Goal: Information Seeking & Learning: Learn about a topic

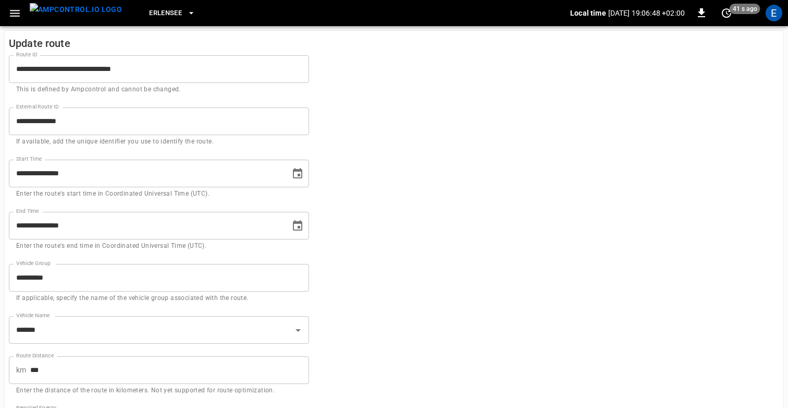
click at [475, 261] on form "**********" at bounding box center [394, 285] width 771 height 484
click at [424, 176] on form "**********" at bounding box center [394, 285] width 771 height 484
click at [593, 232] on form "**********" at bounding box center [394, 285] width 771 height 484
drag, startPoint x: 462, startPoint y: 203, endPoint x: 430, endPoint y: 165, distance: 49.9
click at [462, 203] on form "**********" at bounding box center [394, 285] width 771 height 484
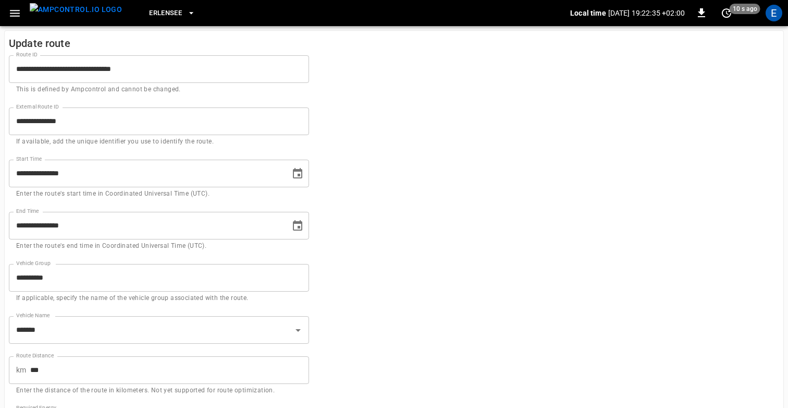
click at [489, 117] on form "**********" at bounding box center [394, 285] width 771 height 484
click at [465, 145] on form "**********" at bounding box center [394, 285] width 771 height 484
click at [436, 99] on form "**********" at bounding box center [394, 285] width 771 height 484
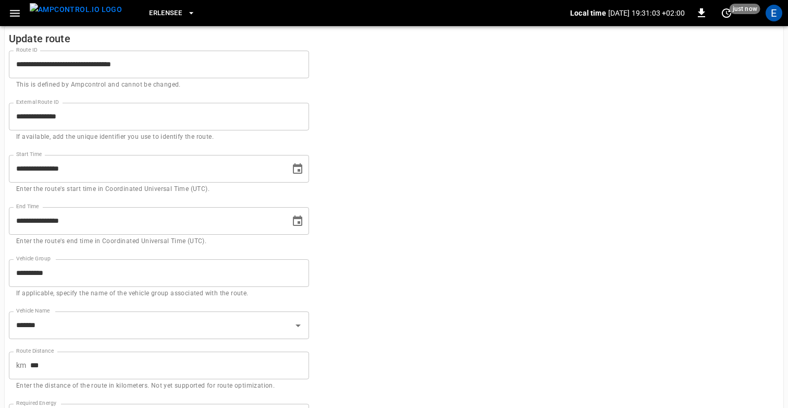
scroll to position [7, 0]
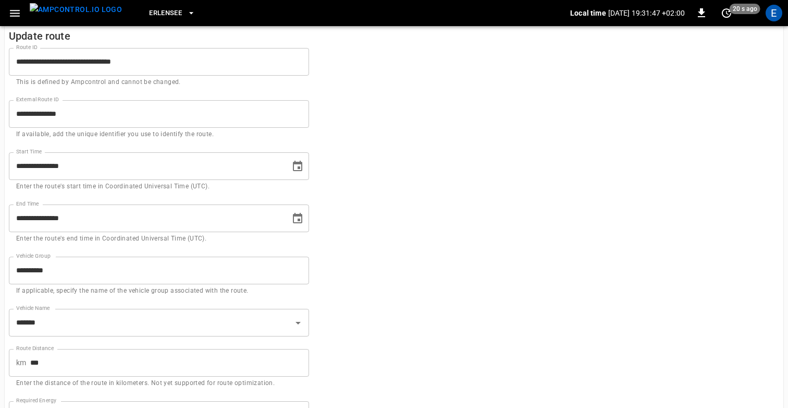
click at [391, 184] on form "**********" at bounding box center [394, 277] width 771 height 484
click at [477, 185] on form "**********" at bounding box center [394, 277] width 771 height 484
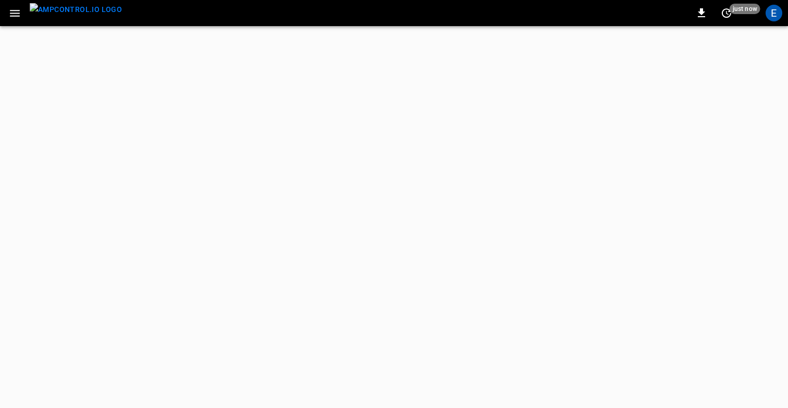
click at [14, 9] on icon "button" at bounding box center [14, 13] width 13 height 13
click at [20, 20] on button "button" at bounding box center [14, 13] width 21 height 19
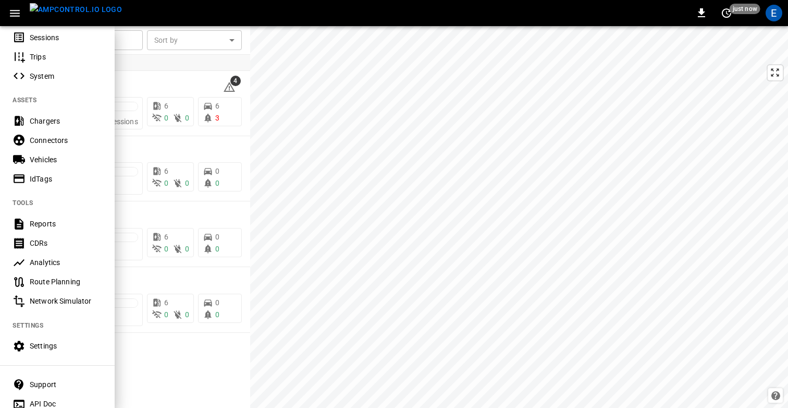
scroll to position [162, 0]
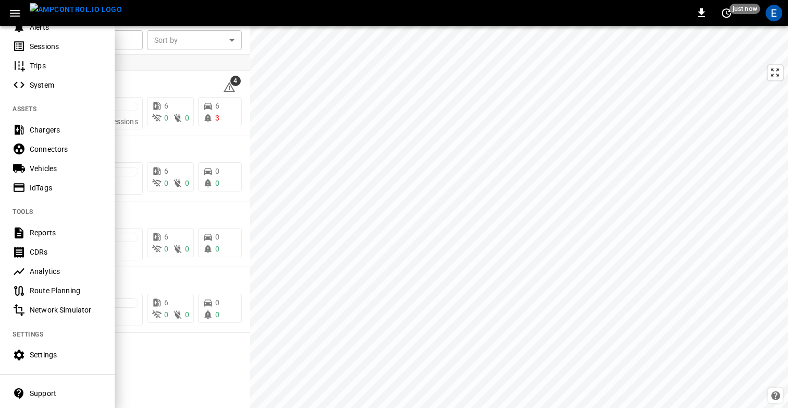
click at [49, 173] on div "Vehicles" at bounding box center [66, 168] width 72 height 10
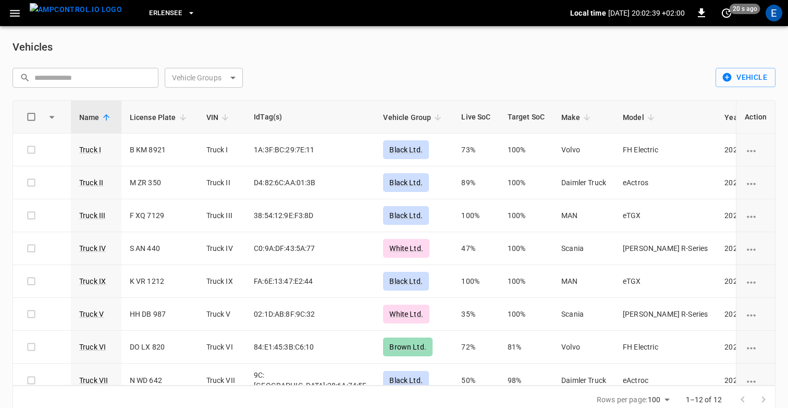
click at [315, 61] on div "​ ​ Vehicle Groups ​ Vehicle Groups" at bounding box center [358, 73] width 708 height 28
click at [399, 53] on div "Vehicles" at bounding box center [394, 47] width 763 height 17
click at [381, 58] on div "Vehicles ​ ​ Vehicle Groups ​ Vehicle Groups Vehicle Name License Plate VIN IdT…" at bounding box center [394, 226] width 788 height 400
click at [87, 149] on link "Truck I" at bounding box center [90, 149] width 26 height 13
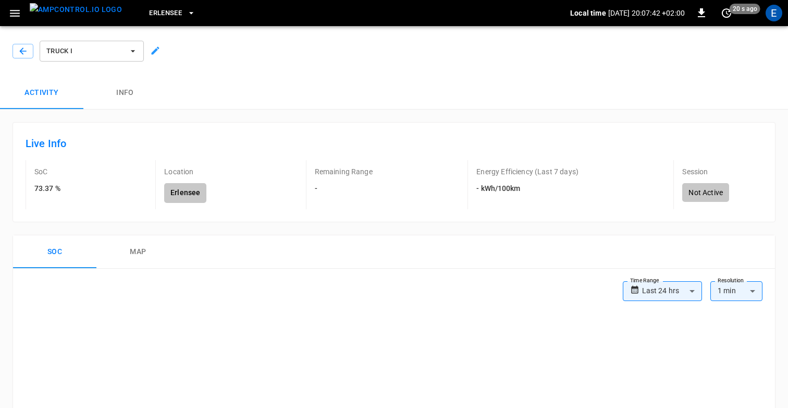
click at [14, 14] on icon "button" at bounding box center [14, 13] width 13 height 13
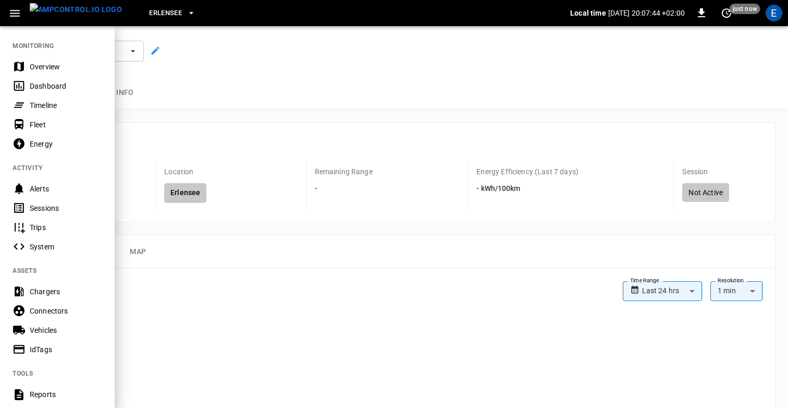
click at [48, 122] on div "Fleet" at bounding box center [66, 124] width 72 height 10
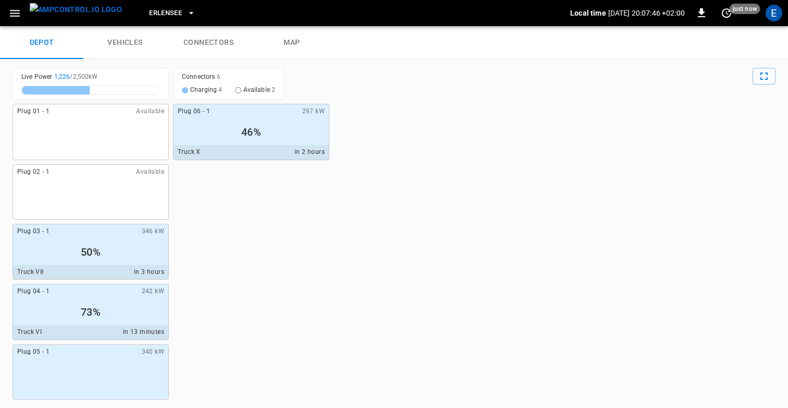
click at [149, 44] on link "vehicles" at bounding box center [124, 42] width 83 height 33
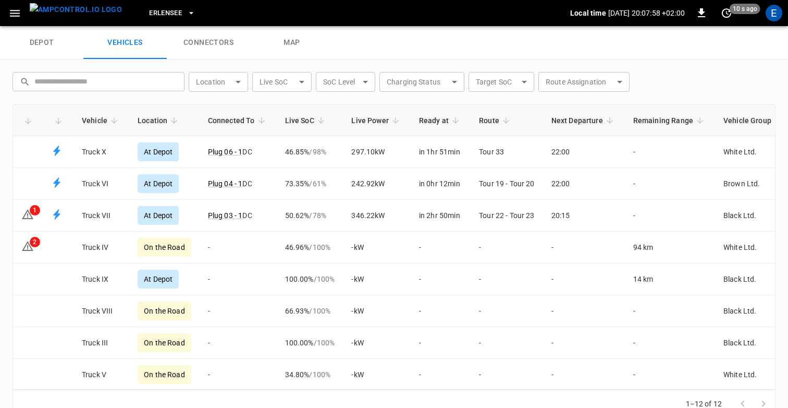
click at [29, 14] on button "menu" at bounding box center [76, 13] width 101 height 26
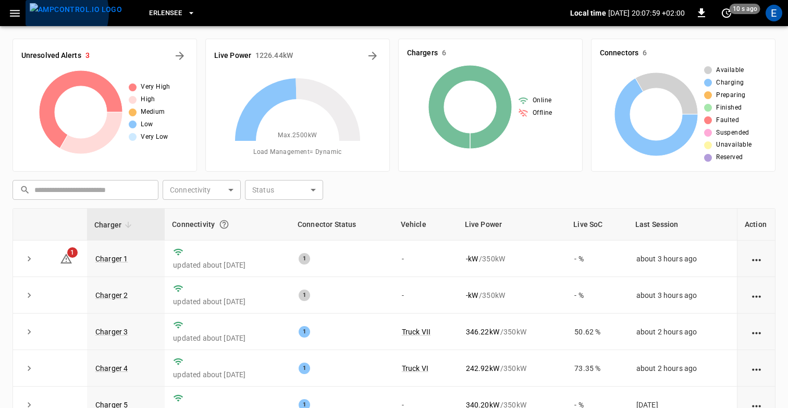
click at [53, 13] on img "menu" at bounding box center [76, 9] width 92 height 13
click at [18, 13] on icon "button" at bounding box center [15, 13] width 10 height 7
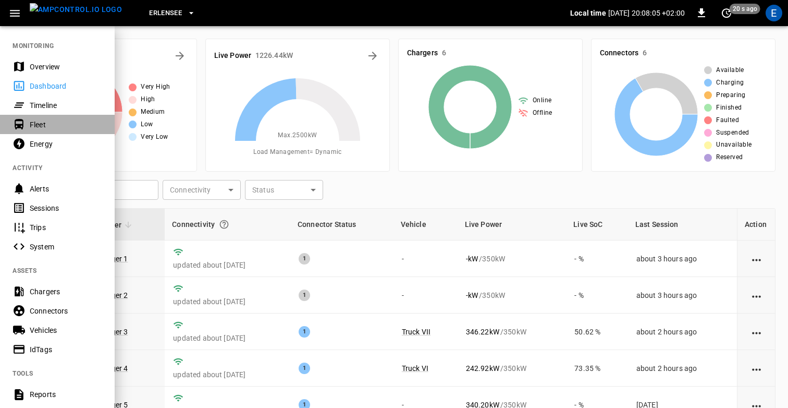
click at [54, 120] on div "Fleet" at bounding box center [66, 124] width 72 height 10
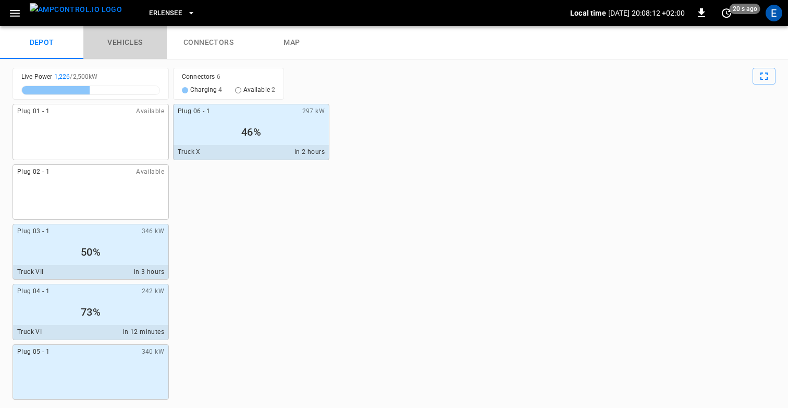
click at [135, 51] on link "vehicles" at bounding box center [124, 42] width 83 height 33
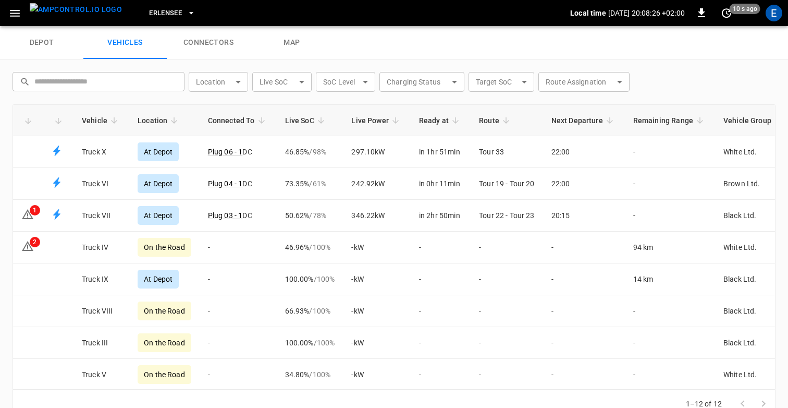
click at [208, 46] on link "connectors" at bounding box center [208, 42] width 83 height 33
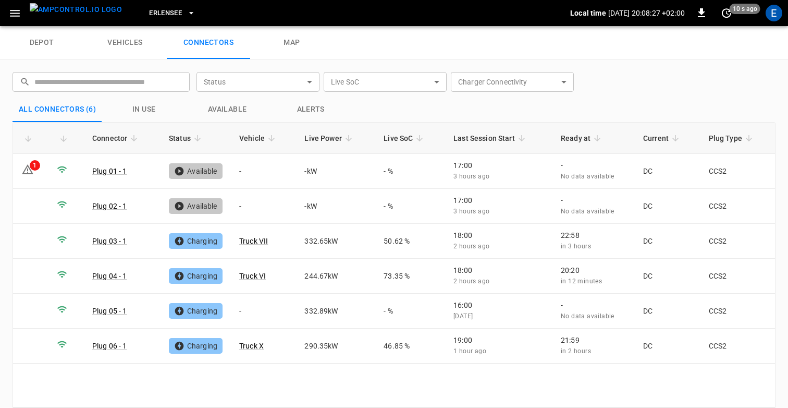
click at [141, 40] on link "vehicles" at bounding box center [124, 42] width 83 height 33
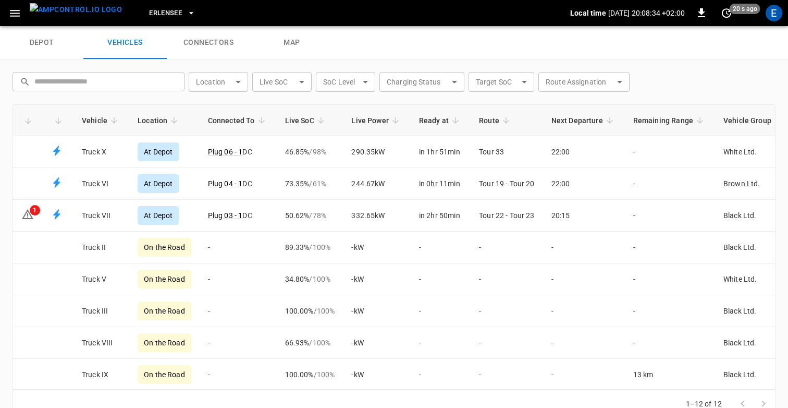
click at [219, 45] on link "connectors" at bounding box center [208, 42] width 83 height 33
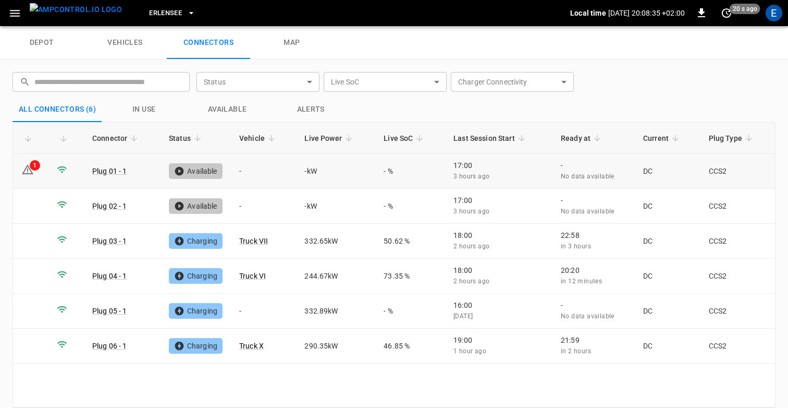
click at [292, 180] on td "-" at bounding box center [263, 171] width 65 height 35
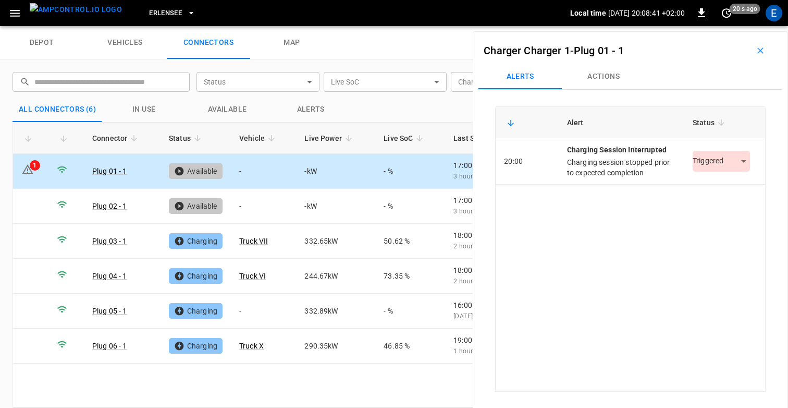
click at [603, 76] on button "Actions" at bounding box center [603, 76] width 83 height 25
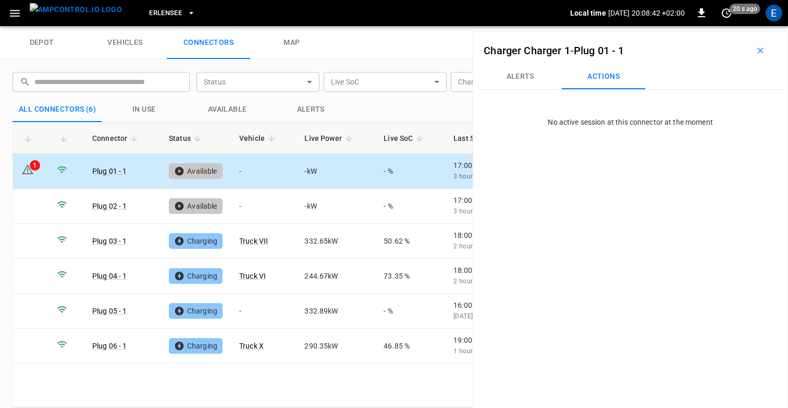
click at [526, 80] on button "Alerts" at bounding box center [520, 76] width 83 height 25
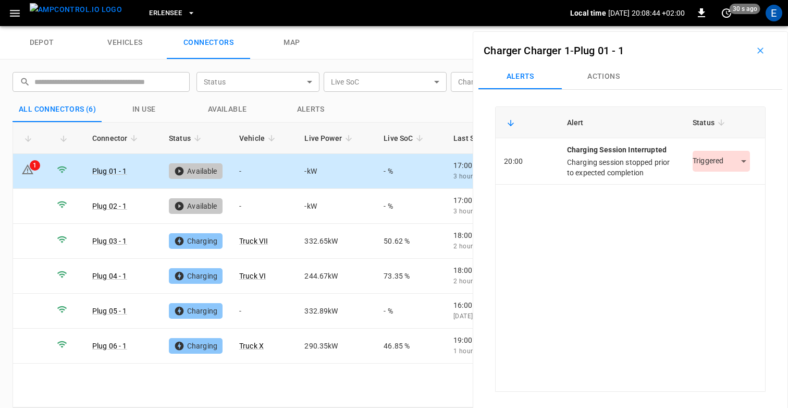
click at [762, 47] on icon "button" at bounding box center [760, 50] width 10 height 10
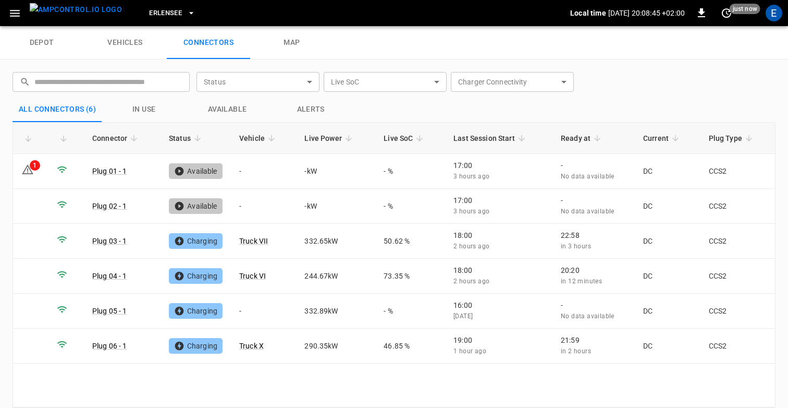
click at [102, 45] on link "vehicles" at bounding box center [124, 42] width 83 height 33
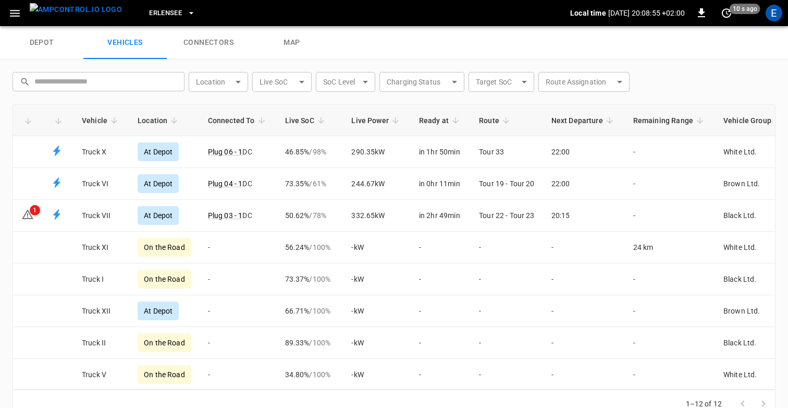
click at [313, 64] on div "​ ​ Location ​ Location Live SoC ​ Live SoC SoC Level ​ socLevel Charging Statu…" at bounding box center [387, 78] width 767 height 28
click at [11, 8] on icon "button" at bounding box center [14, 13] width 13 height 13
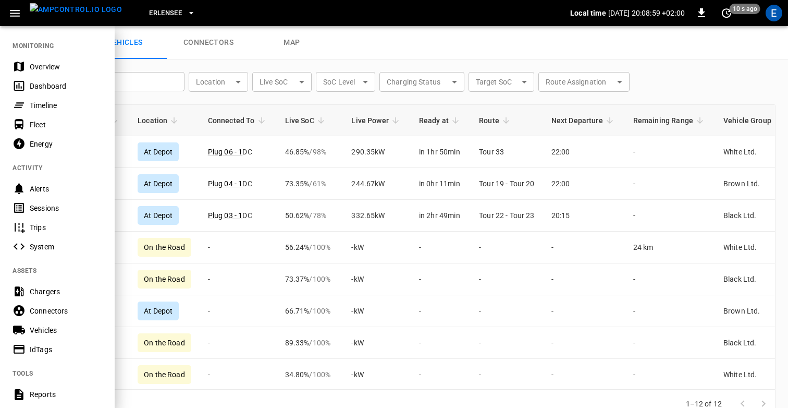
click at [203, 15] on div "Erlensee" at bounding box center [350, 13] width 440 height 25
click at [52, 118] on div "Fleet" at bounding box center [57, 124] width 115 height 19
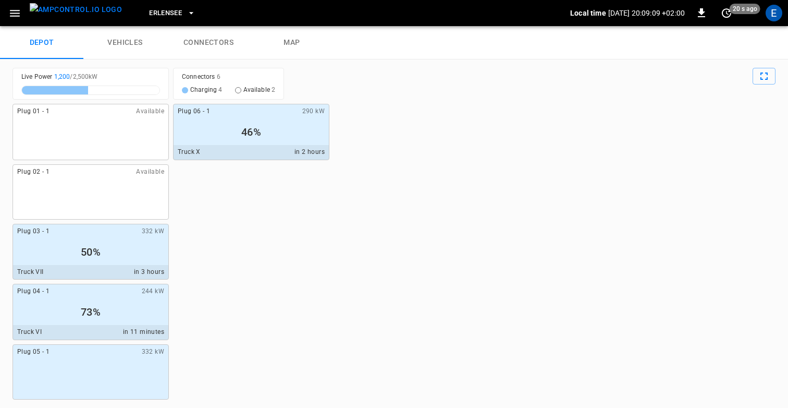
click at [18, 11] on icon "button" at bounding box center [14, 13] width 13 height 13
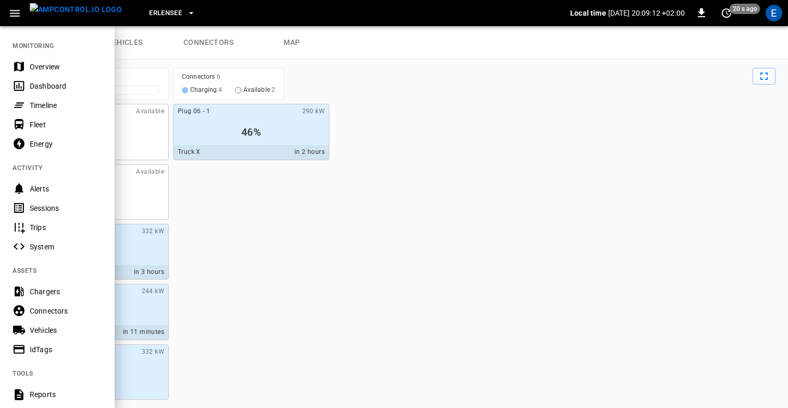
click at [46, 105] on div "Timeline" at bounding box center [66, 105] width 72 height 10
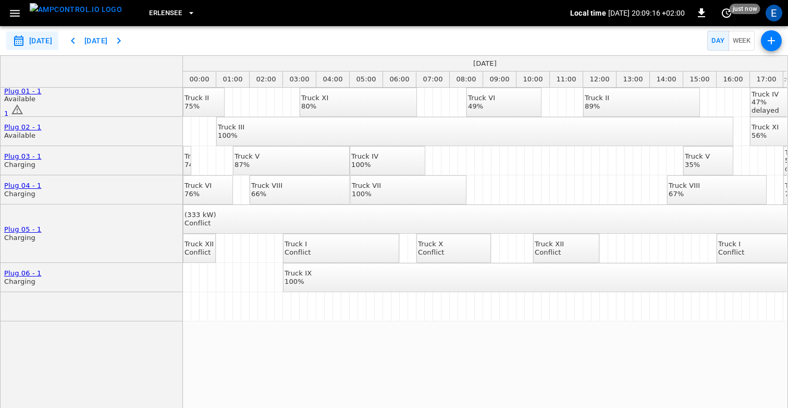
click at [45, 40] on input "**********" at bounding box center [32, 40] width 52 height 19
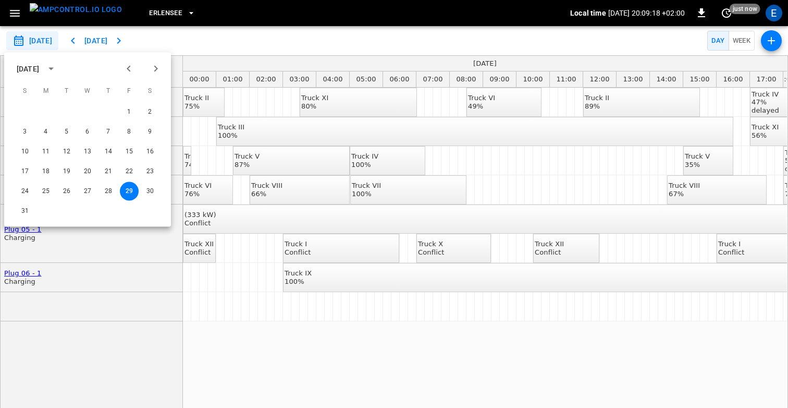
click at [157, 68] on icon "Next month" at bounding box center [156, 69] width 4 height 6
click at [211, 40] on div "**********" at bounding box center [394, 40] width 788 height 29
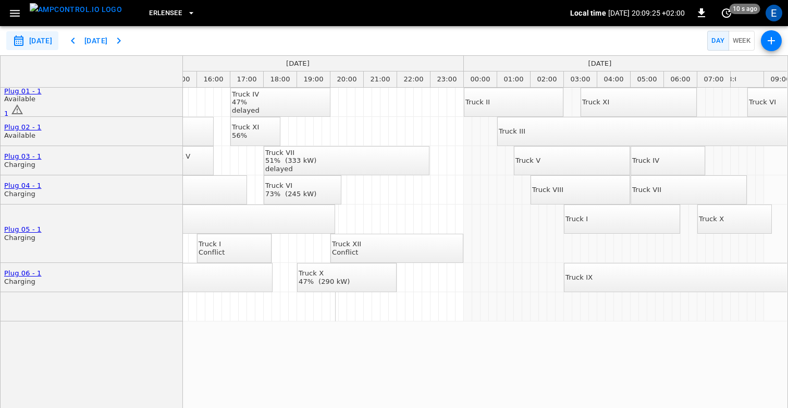
scroll to position [0, 524]
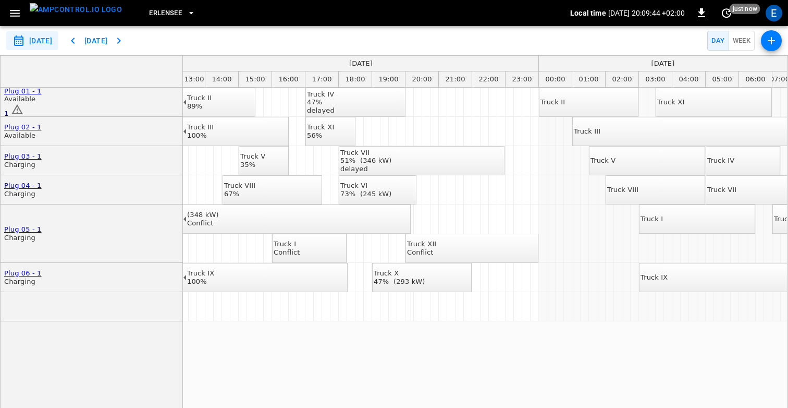
click at [385, 194] on div "Truck VI 73% (245 kW)" at bounding box center [366, 189] width 52 height 16
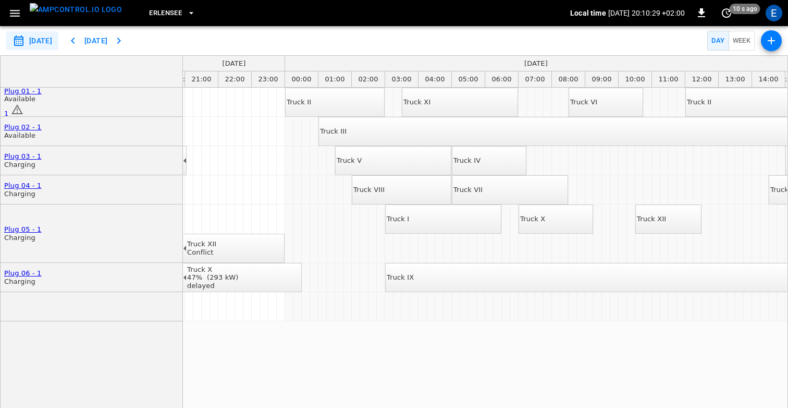
click at [362, 165] on div "Truck V" at bounding box center [349, 160] width 25 height 8
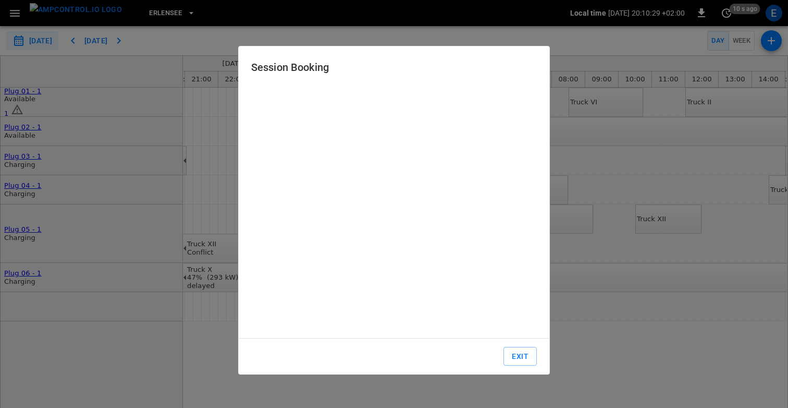
type input "**********"
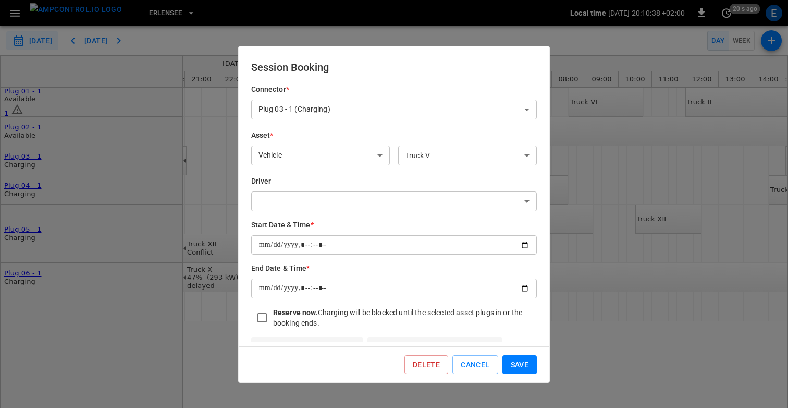
click at [407, 201] on body "**********" at bounding box center [394, 204] width 788 height 408
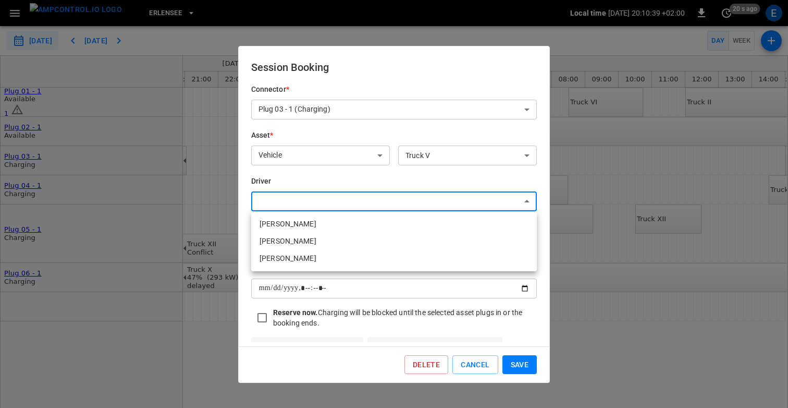
click at [390, 231] on li "Kilian Wolf" at bounding box center [394, 223] width 286 height 17
type input "**********"
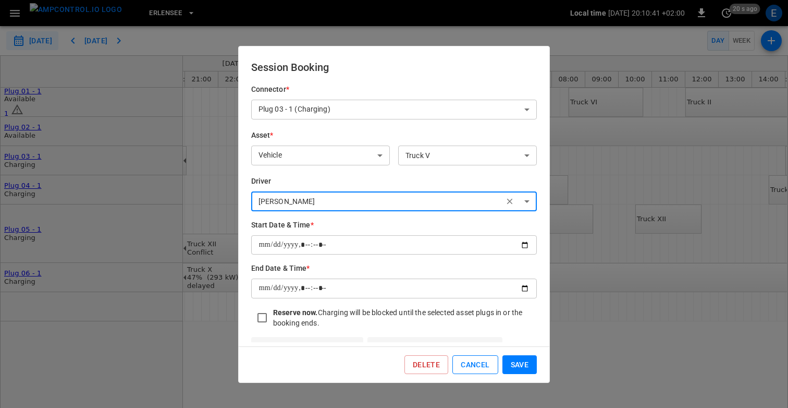
click at [469, 360] on button "Cancel" at bounding box center [475, 364] width 45 height 19
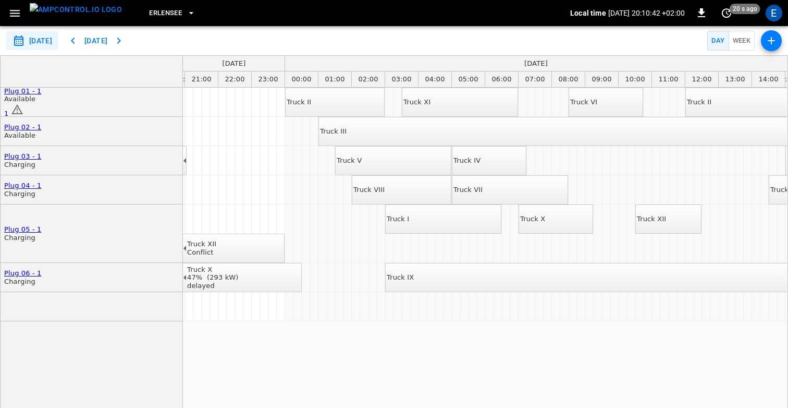
click at [362, 164] on div "Truck V" at bounding box center [349, 160] width 25 height 8
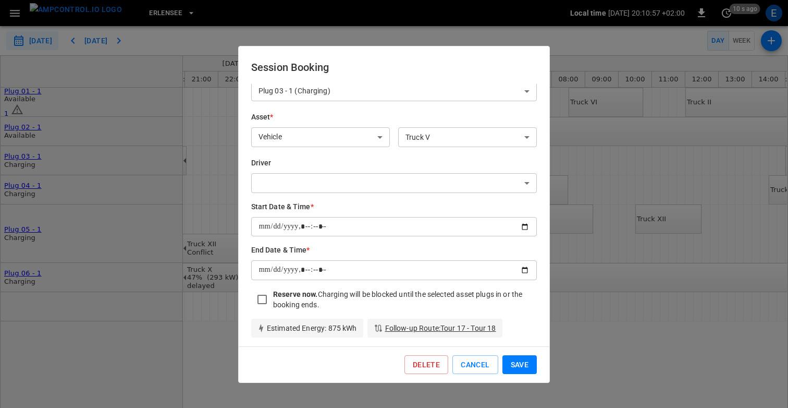
scroll to position [22, 0]
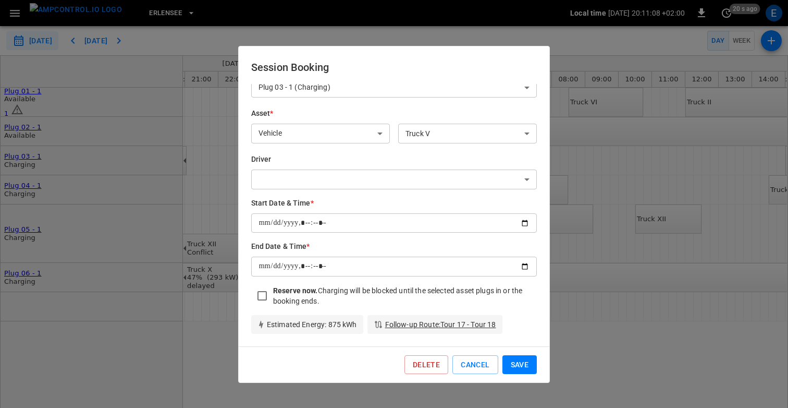
click at [441, 324] on link "Follow-up Route : Tour 17 - Tour 18" at bounding box center [440, 324] width 111 height 10
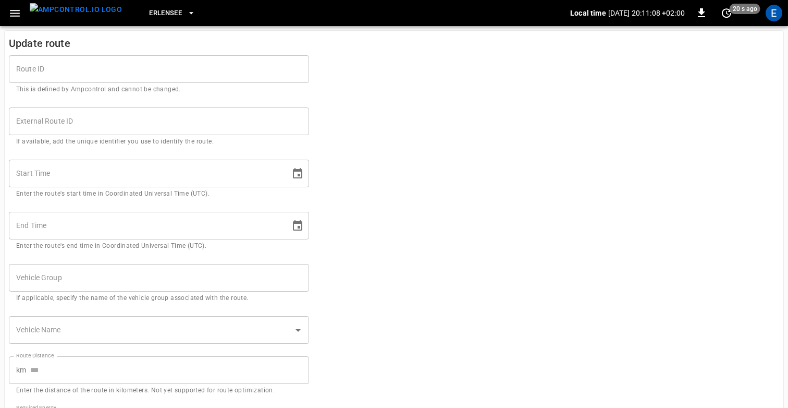
type input "**********"
type input "***"
type input "*****"
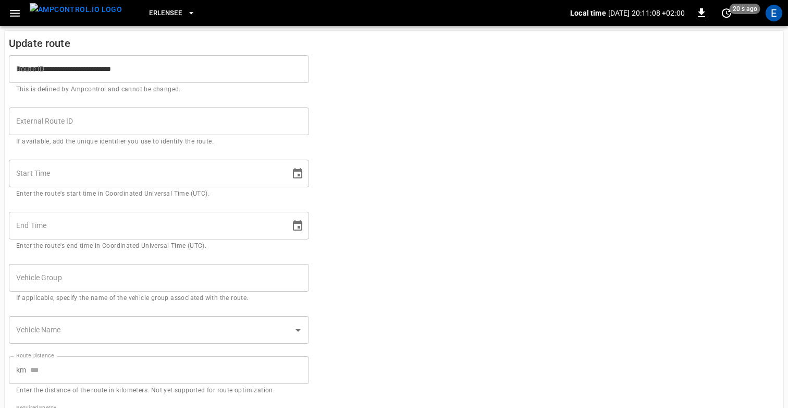
type input "**"
type input "**********"
type input "*******"
click at [373, 207] on form "**********" at bounding box center [394, 285] width 771 height 484
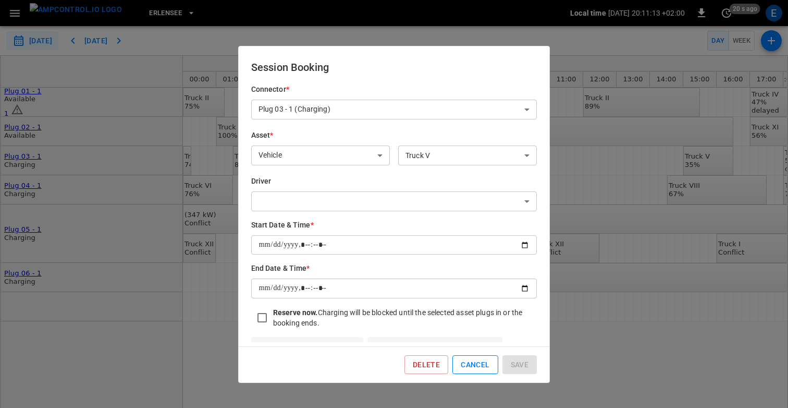
click at [476, 371] on button "Cancel" at bounding box center [475, 364] width 45 height 19
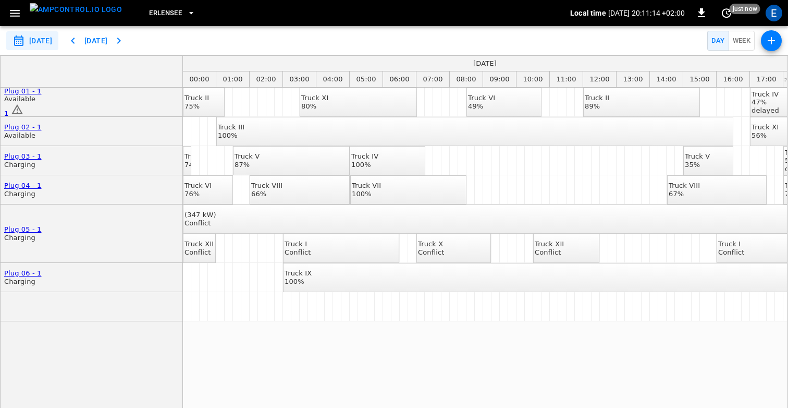
click at [400, 336] on div "Truck II 75% Truck XI 80% Truck VI 49% Truck II 89% Truck IV 47% delayed Truck …" at bounding box center [485, 254] width 604 height 332
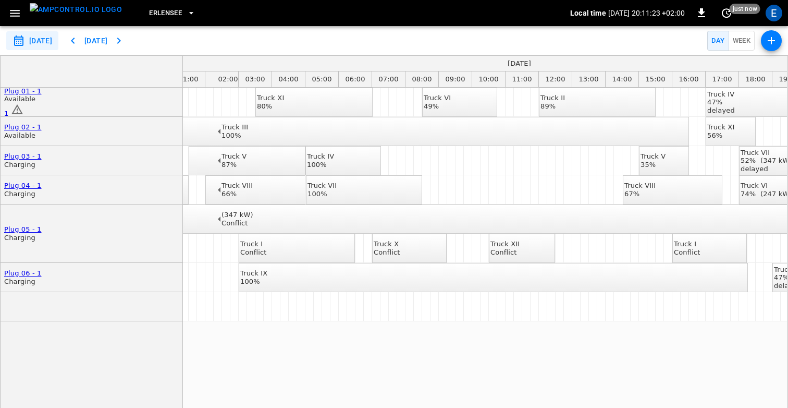
scroll to position [0, 153]
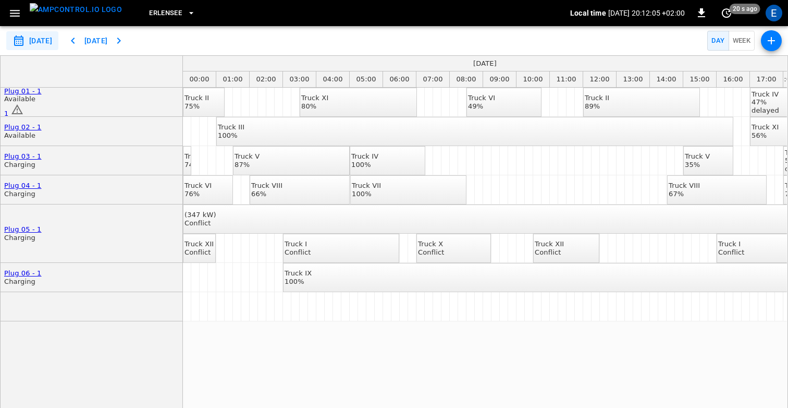
click at [20, 10] on icon "button" at bounding box center [14, 13] width 13 height 13
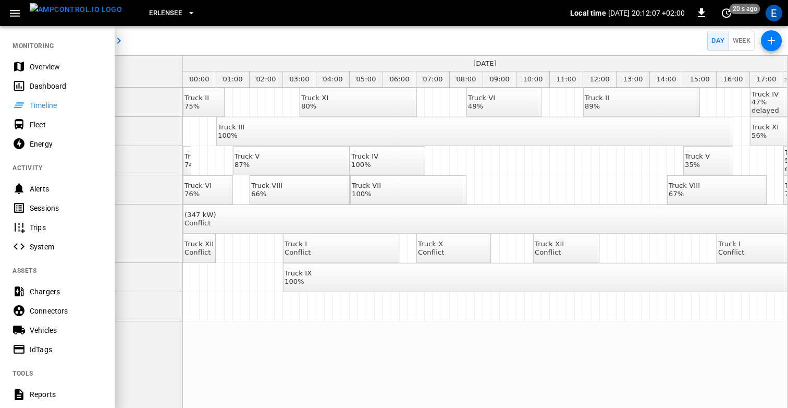
click at [209, 36] on div at bounding box center [394, 204] width 788 height 408
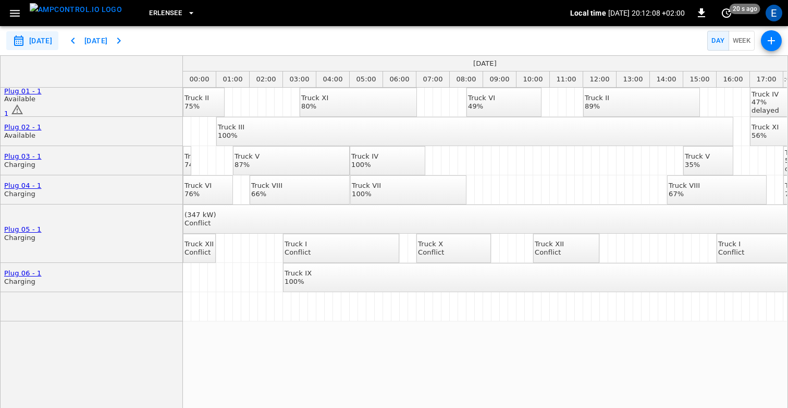
click at [15, 10] on icon "button" at bounding box center [14, 13] width 13 height 13
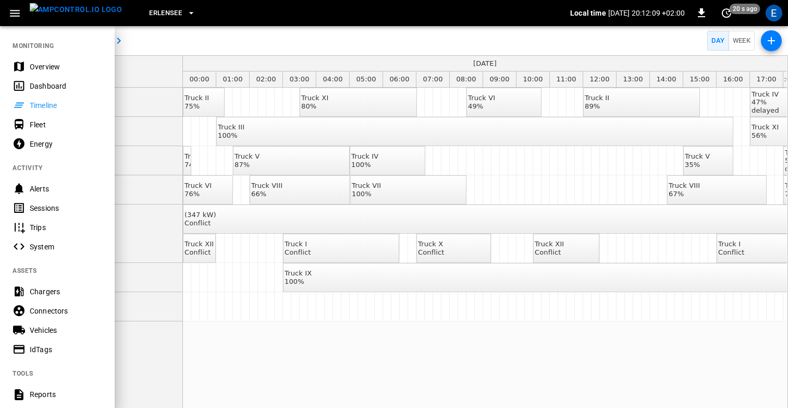
click at [48, 119] on div "Fleet" at bounding box center [66, 124] width 72 height 10
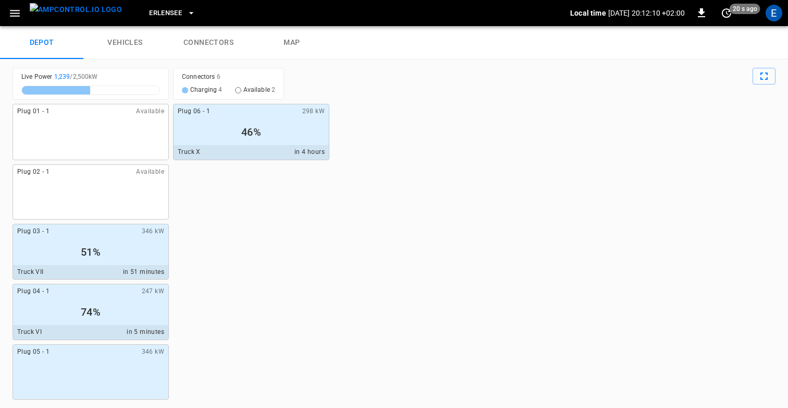
click at [123, 41] on link "vehicles" at bounding box center [124, 42] width 83 height 33
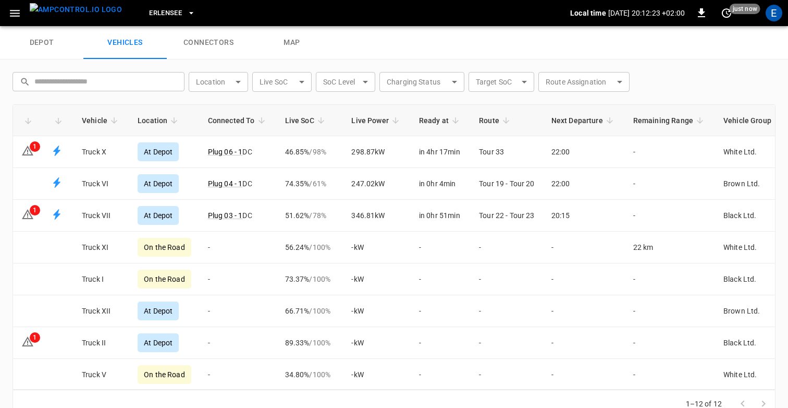
click at [74, 11] on img "menu" at bounding box center [76, 9] width 92 height 13
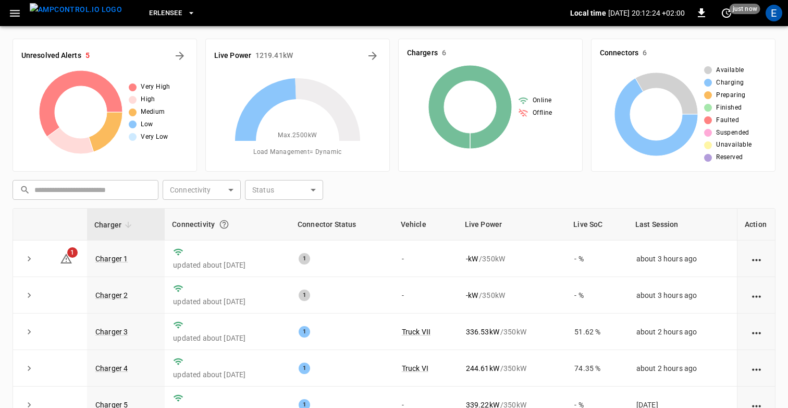
click at [17, 10] on icon "button" at bounding box center [15, 13] width 10 height 7
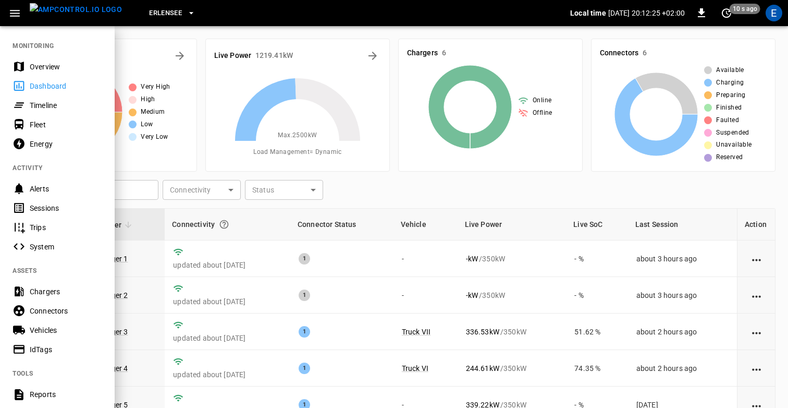
click at [57, 113] on div "Timeline" at bounding box center [57, 104] width 115 height 19
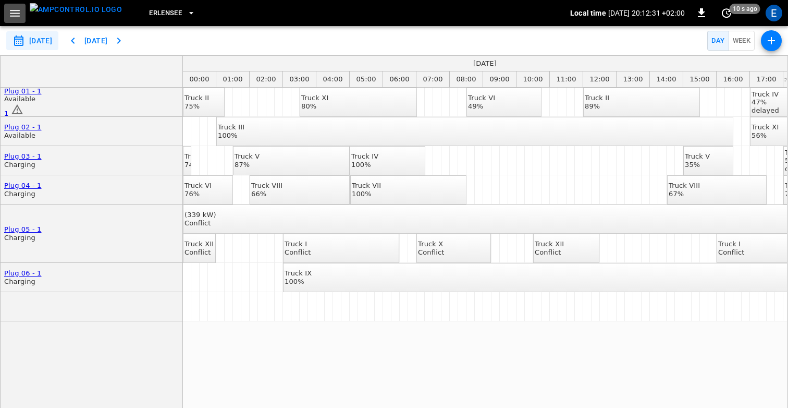
click at [15, 10] on icon "button" at bounding box center [14, 13] width 13 height 13
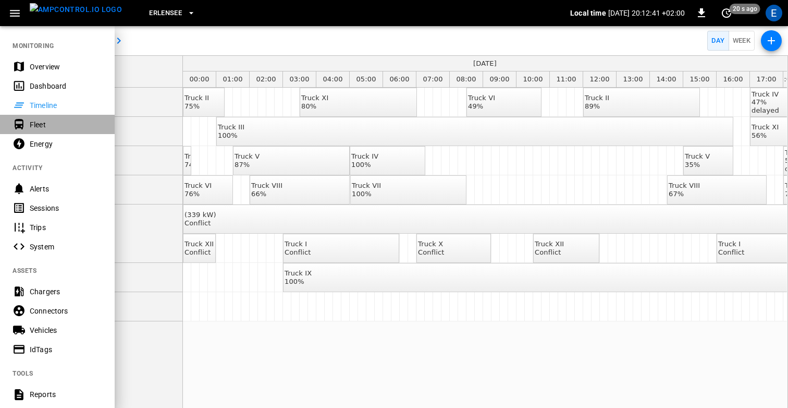
click at [51, 120] on div "Fleet" at bounding box center [66, 124] width 72 height 10
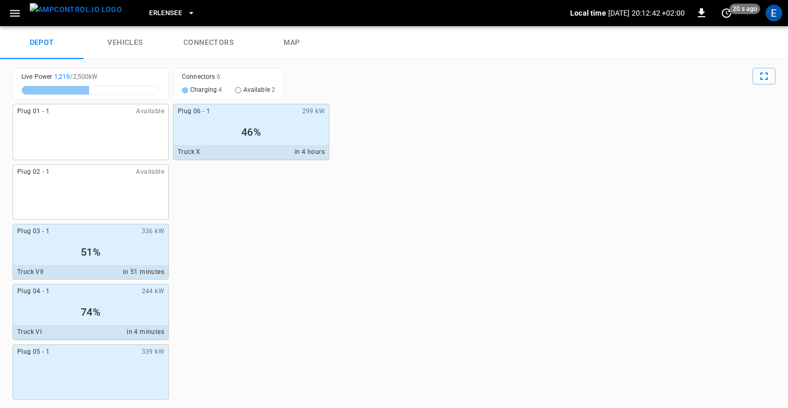
click at [110, 56] on link "vehicles" at bounding box center [124, 42] width 83 height 33
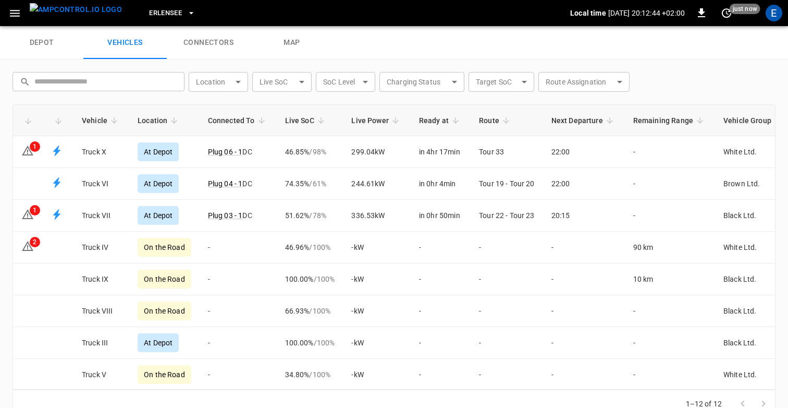
click at [43, 38] on link "depot" at bounding box center [41, 42] width 83 height 33
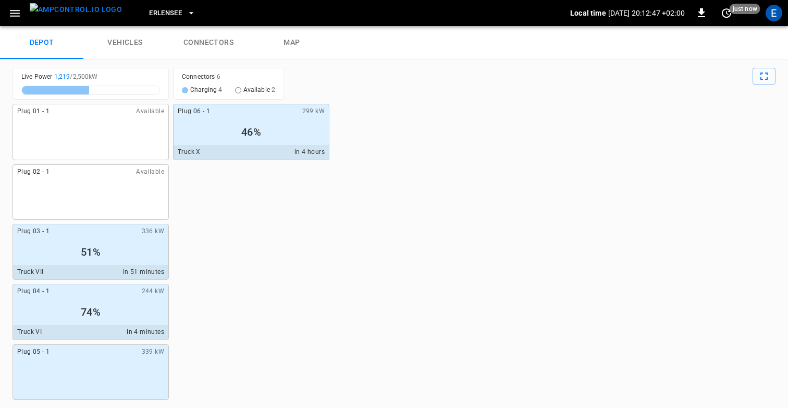
click at [15, 8] on icon "button" at bounding box center [14, 13] width 13 height 13
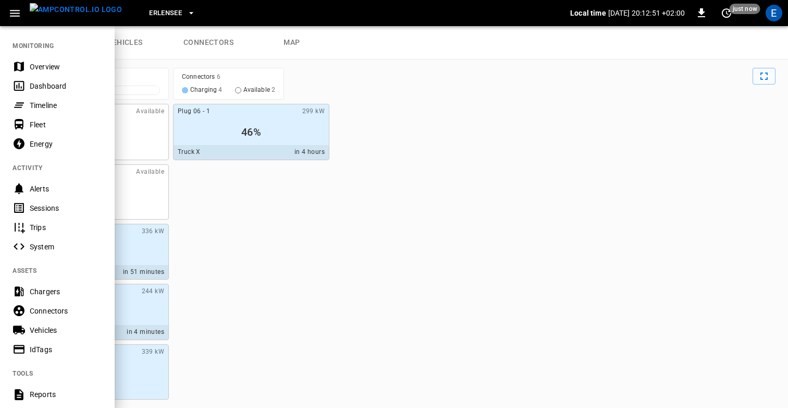
click at [54, 81] on div "Dashboard" at bounding box center [66, 86] width 72 height 10
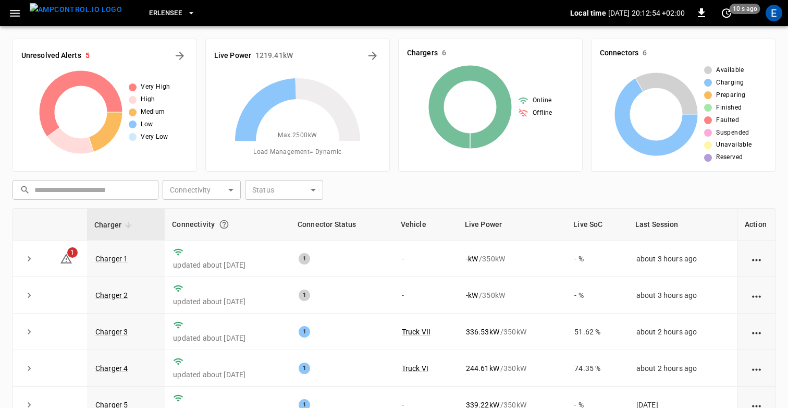
click at [474, 195] on div "​ ​ Connectivity ​ Connectivity Status ​ Status" at bounding box center [391, 188] width 767 height 24
click at [406, 199] on div "​ ​ Connectivity ​ Connectivity Status ​ Status" at bounding box center [391, 188] width 767 height 24
click at [18, 7] on icon "button" at bounding box center [14, 13] width 13 height 13
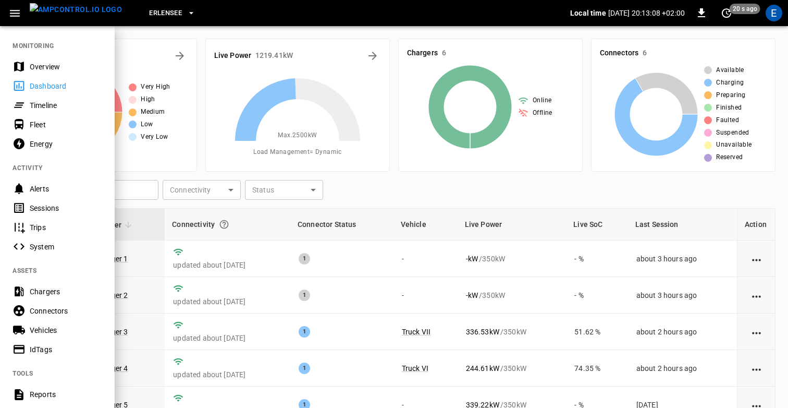
click at [59, 99] on div "Timeline" at bounding box center [57, 104] width 115 height 19
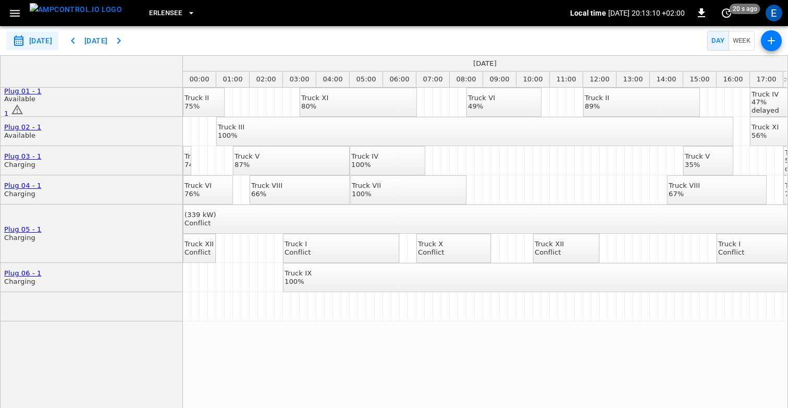
click at [215, 35] on div "**********" at bounding box center [394, 40] width 788 height 29
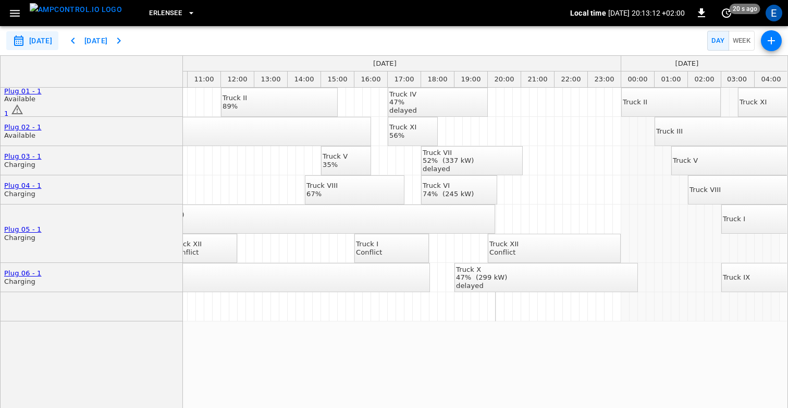
scroll to position [0, 370]
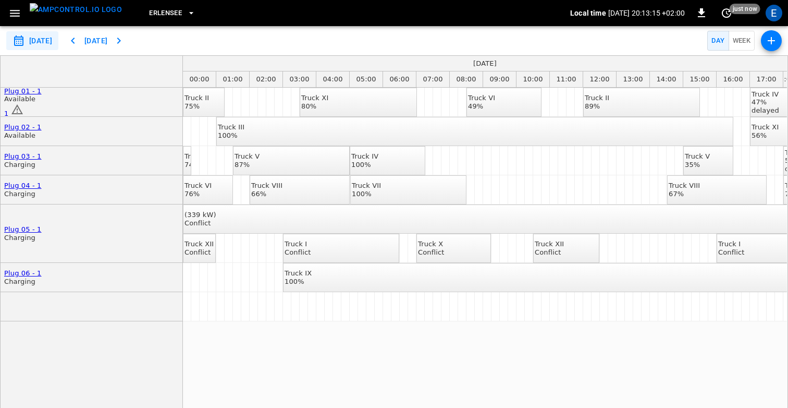
click at [19, 14] on icon "button" at bounding box center [14, 13] width 13 height 13
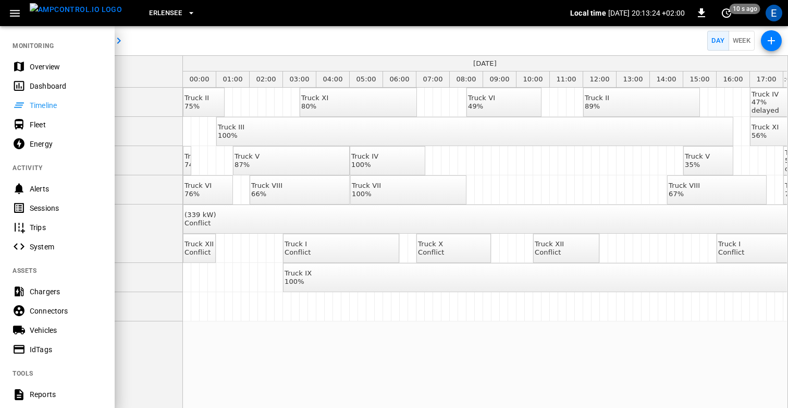
click at [55, 87] on div "Dashboard" at bounding box center [66, 86] width 72 height 10
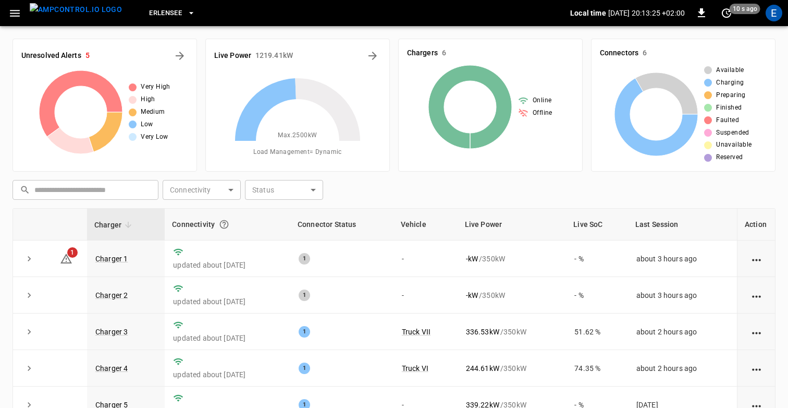
click at [13, 16] on icon "button" at bounding box center [15, 13] width 10 height 7
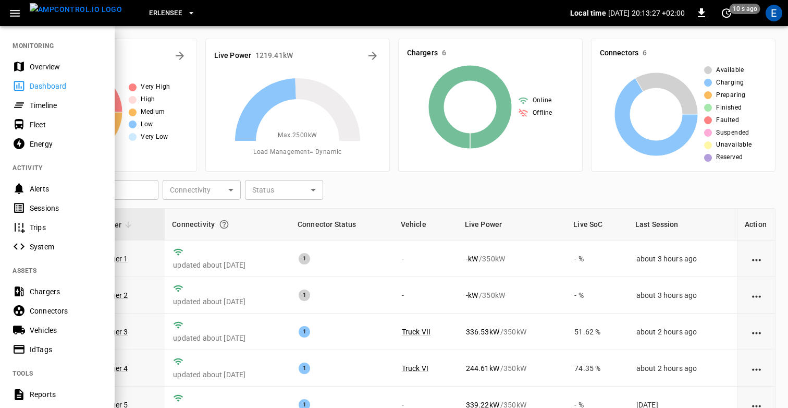
click at [45, 124] on div "Fleet" at bounding box center [66, 124] width 72 height 10
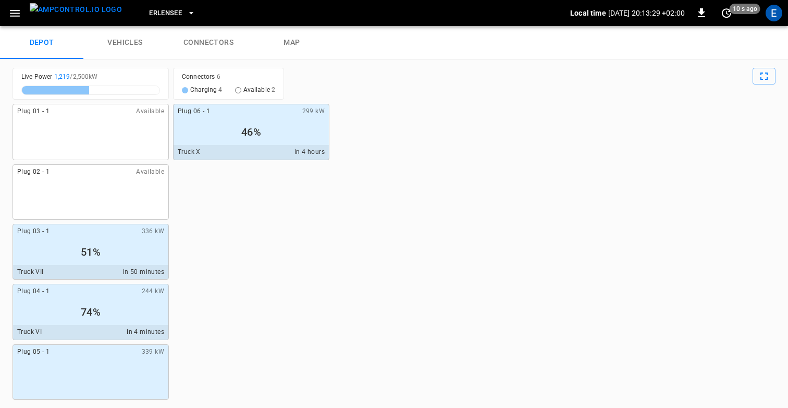
click at [18, 18] on icon "button" at bounding box center [14, 13] width 13 height 13
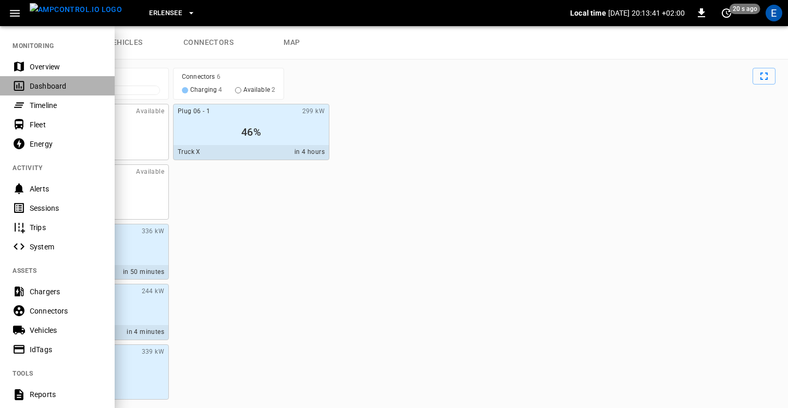
click at [45, 83] on div "Dashboard" at bounding box center [66, 86] width 72 height 10
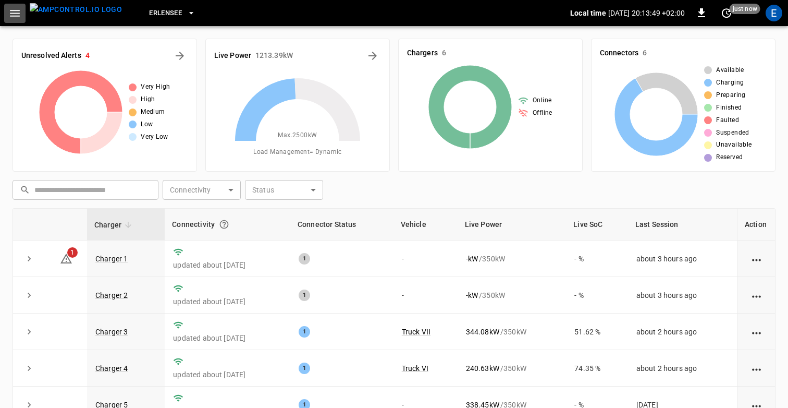
click at [11, 10] on icon "button" at bounding box center [15, 13] width 10 height 7
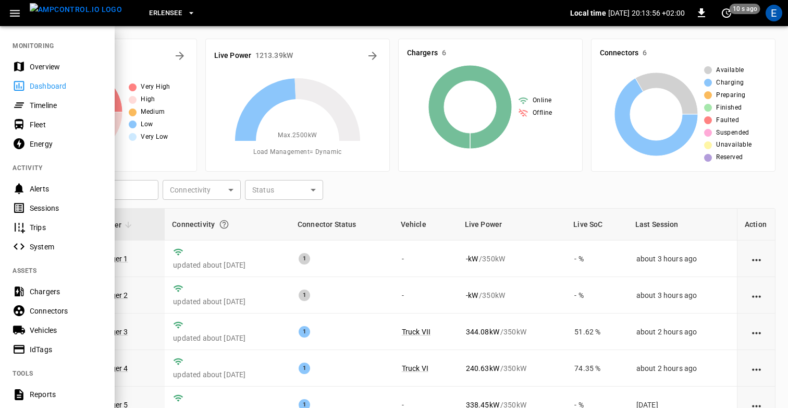
click at [51, 123] on div "Fleet" at bounding box center [66, 124] width 72 height 10
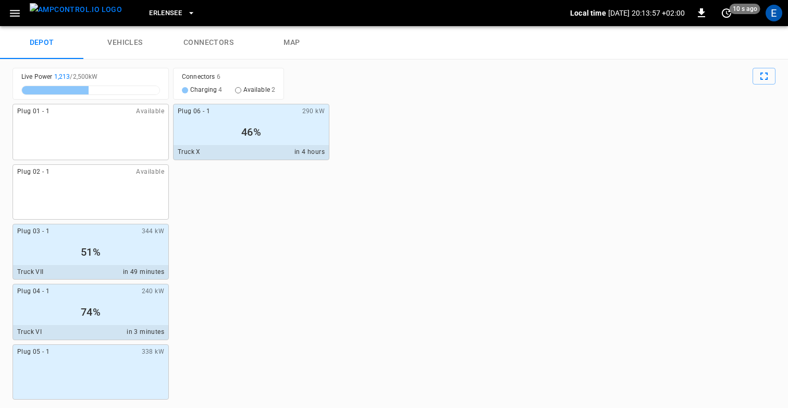
click at [381, 187] on div "Plug 01 - 1 Available Plug 02 - 1 Available Plug 03 - 1 344 kW 51% Truck VII in…" at bounding box center [394, 252] width 763 height 296
click at [201, 35] on link "connectors" at bounding box center [208, 42] width 83 height 33
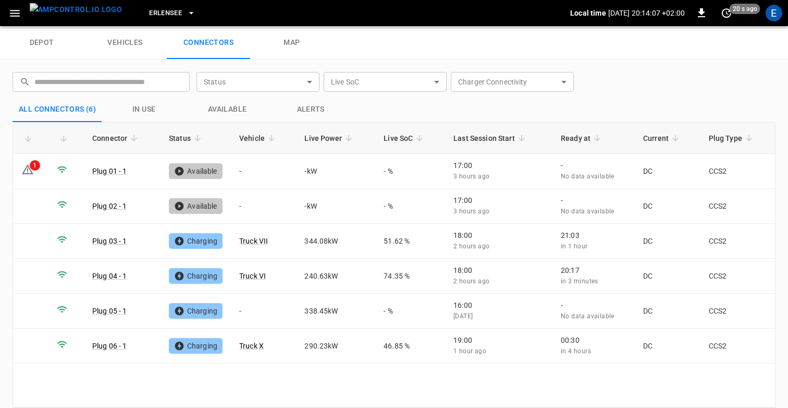
click at [128, 41] on link "vehicles" at bounding box center [124, 42] width 83 height 33
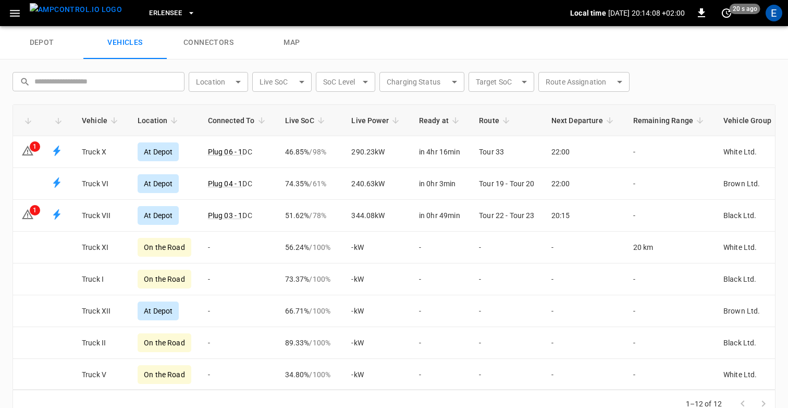
click at [430, 39] on div "depot vehicles connectors map" at bounding box center [394, 42] width 788 height 33
click at [679, 79] on div "​ ​ Location ​ Location Live SoC ​ Live SoC SoC Level ​ socLevel Charging Statu…" at bounding box center [387, 78] width 767 height 28
click at [14, 11] on icon "button" at bounding box center [14, 13] width 13 height 13
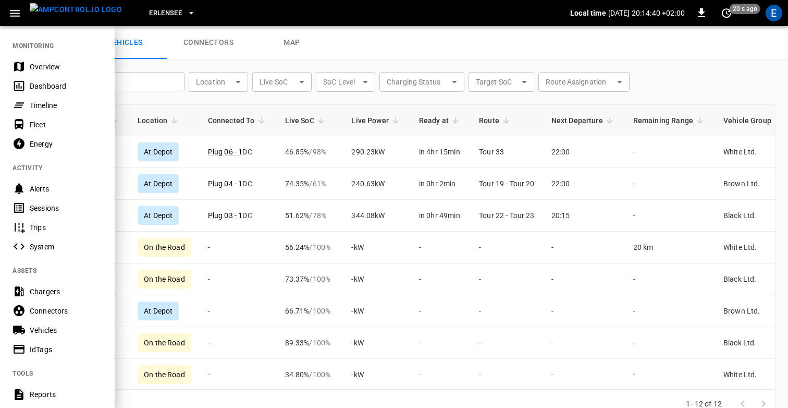
click at [62, 88] on div "Dashboard" at bounding box center [66, 86] width 72 height 10
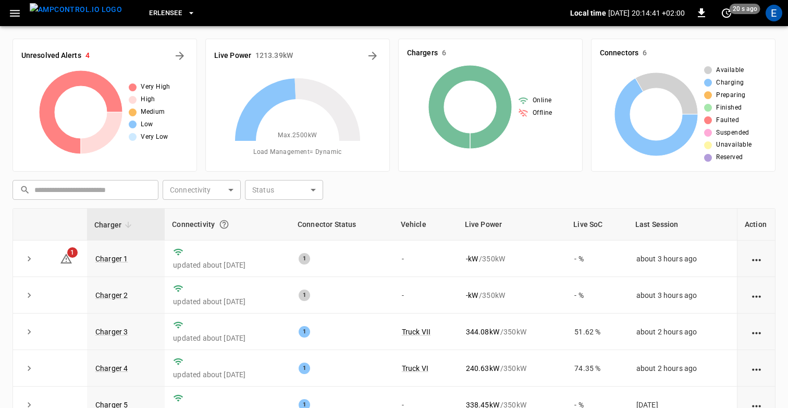
click at [414, 202] on div "​ ​ Connectivity ​ Connectivity Status ​ Status Charger Connectivity Connector …" at bounding box center [394, 348] width 763 height 345
click at [10, 18] on icon "button" at bounding box center [14, 13] width 13 height 13
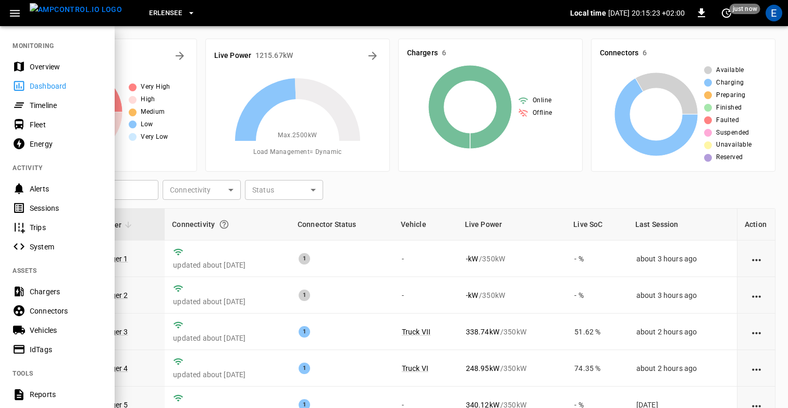
click at [58, 102] on div "Timeline" at bounding box center [66, 105] width 72 height 10
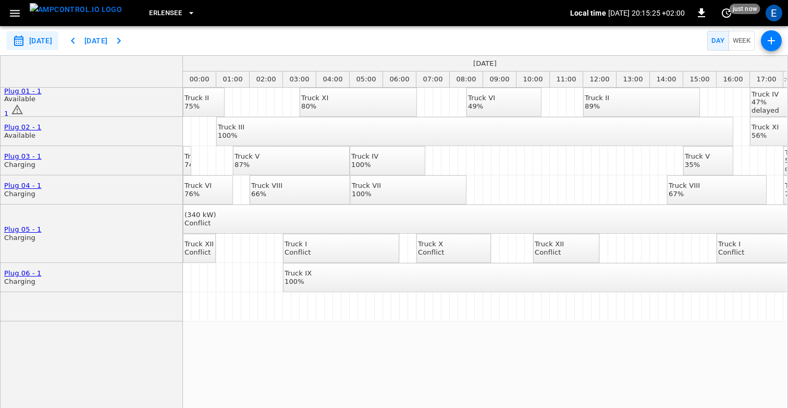
click at [198, 47] on div "**********" at bounding box center [394, 40] width 788 height 29
click at [353, 334] on div "Truck II 75% Truck XI 80% Truck VI 49% Truck II 89% Truck IV 47% delayed Truck …" at bounding box center [485, 254] width 604 height 332
click at [349, 345] on div "Truck II 75% Truck XI 80% Truck VI 49% Truck II 89% Truck IV 47% delayed Truck …" at bounding box center [485, 254] width 604 height 332
click at [283, 39] on div "**********" at bounding box center [394, 40] width 788 height 29
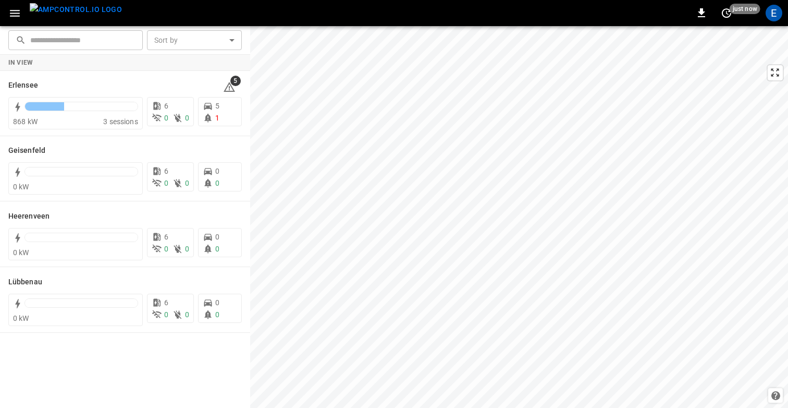
click at [16, 12] on icon "button" at bounding box center [14, 13] width 13 height 13
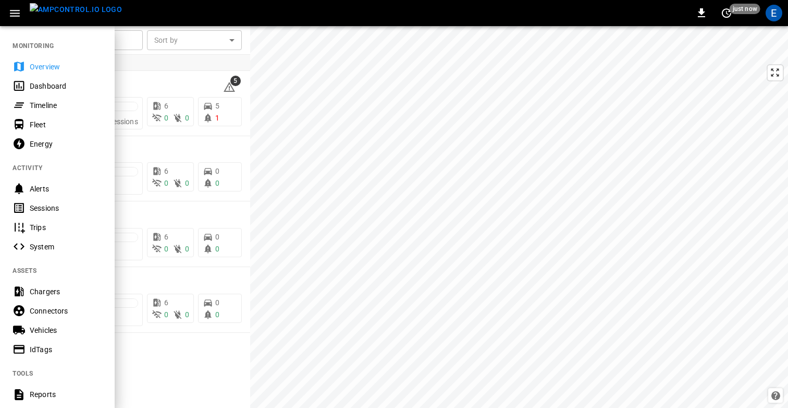
click at [47, 87] on div "Dashboard" at bounding box center [66, 86] width 72 height 10
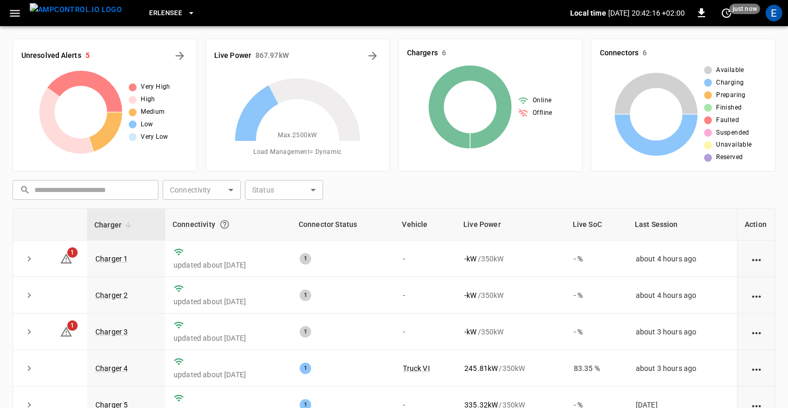
click at [12, 9] on icon "button" at bounding box center [14, 13] width 13 height 13
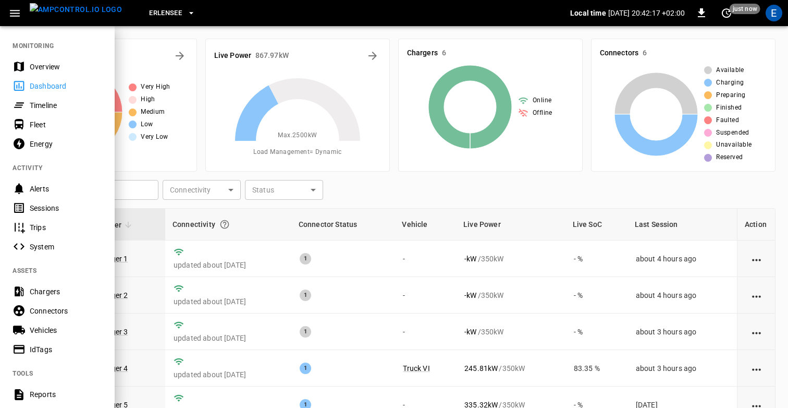
click at [48, 106] on div "Timeline" at bounding box center [66, 105] width 72 height 10
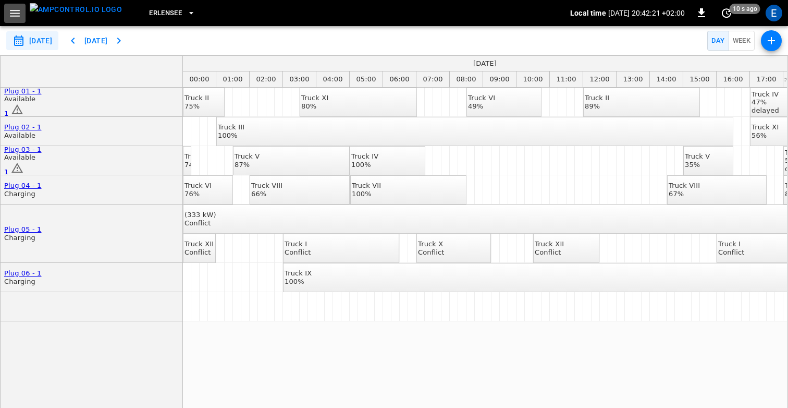
click at [16, 13] on icon "button" at bounding box center [15, 13] width 10 height 7
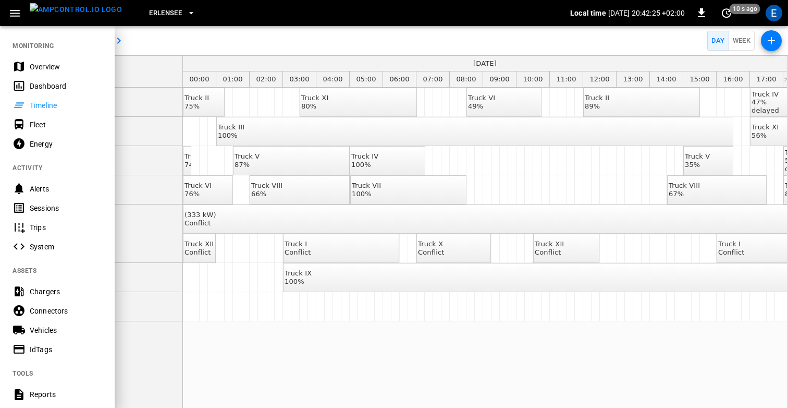
click at [54, 121] on div "Fleet" at bounding box center [66, 124] width 72 height 10
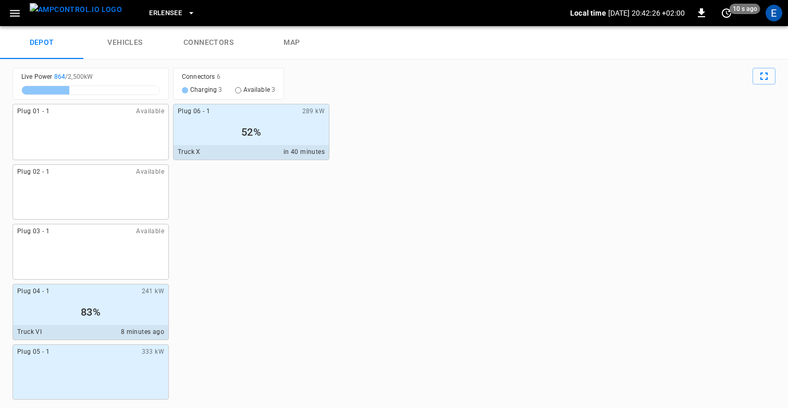
click at [95, 41] on link "vehicles" at bounding box center [124, 42] width 83 height 33
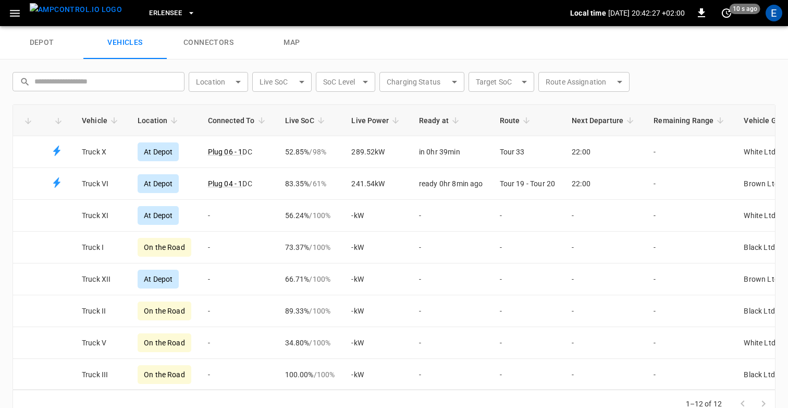
click at [216, 42] on link "connectors" at bounding box center [208, 42] width 83 height 33
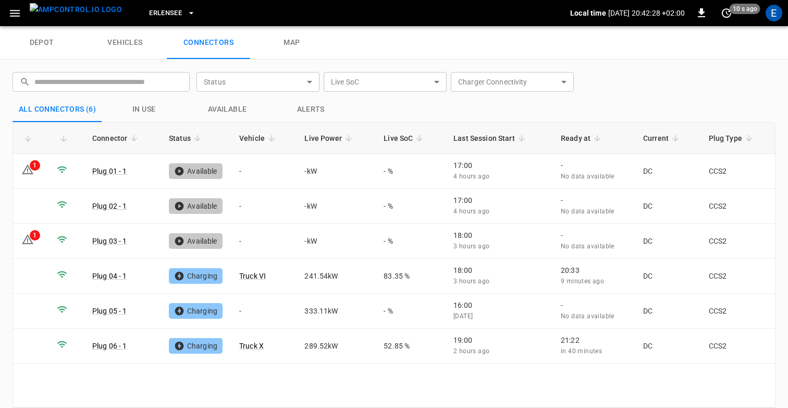
click at [55, 28] on link "depot" at bounding box center [41, 42] width 83 height 33
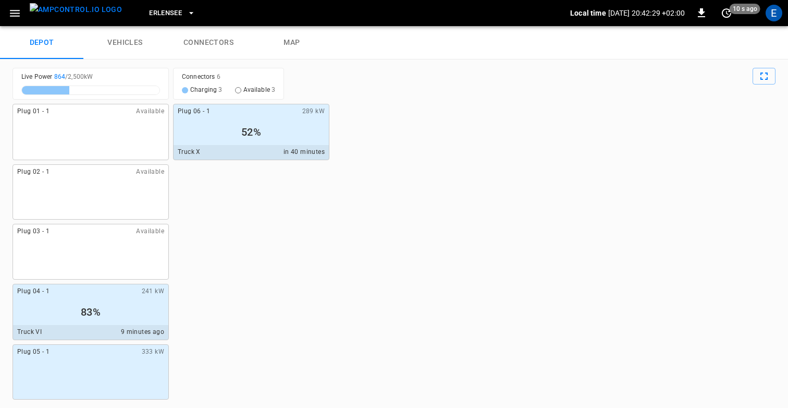
click at [11, 17] on icon "button" at bounding box center [14, 13] width 13 height 13
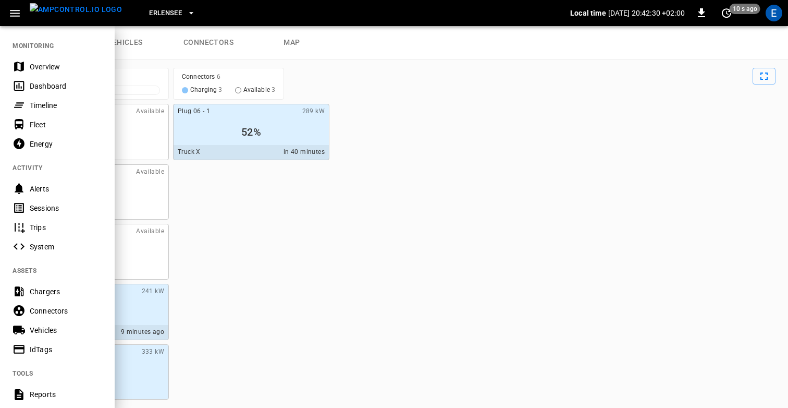
click at [53, 141] on div "Energy" at bounding box center [66, 144] width 72 height 10
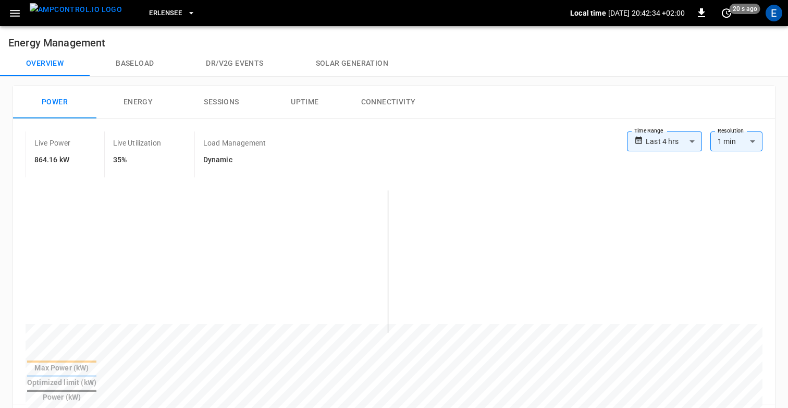
click at [128, 76] on button "Baseload" at bounding box center [135, 63] width 90 height 25
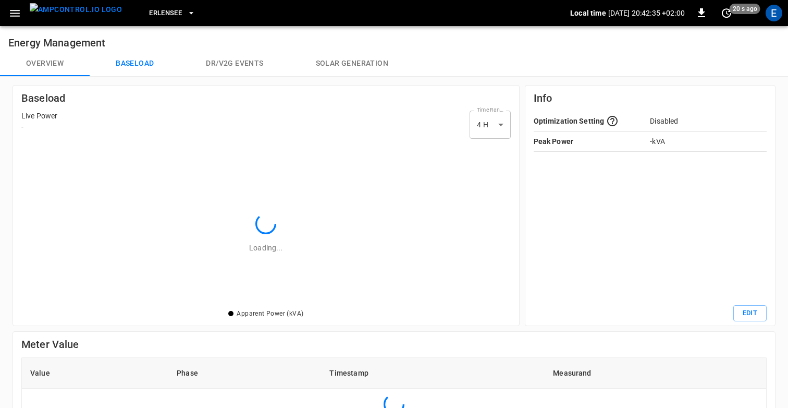
scroll to position [164, 490]
click at [247, 70] on button "Dr/V2G events" at bounding box center [234, 63] width 109 height 25
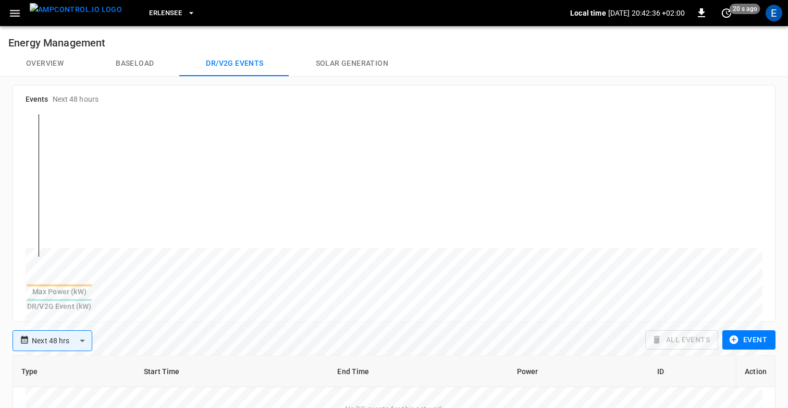
click at [339, 71] on button "Solar generation" at bounding box center [352, 63] width 125 height 25
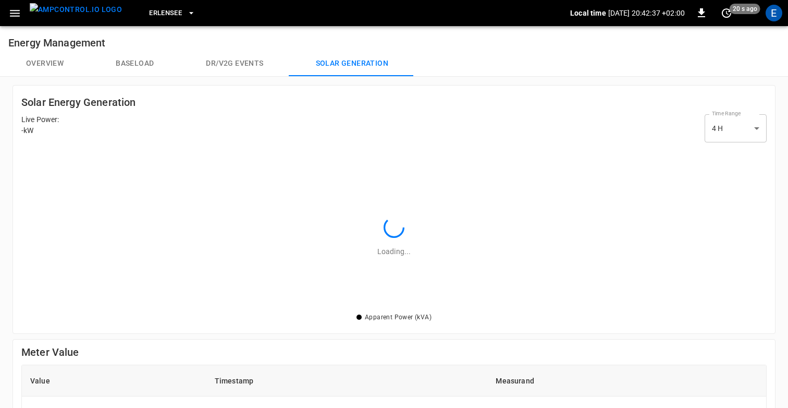
scroll to position [164, 746]
click at [228, 66] on button "Dr/V2G events" at bounding box center [234, 63] width 109 height 25
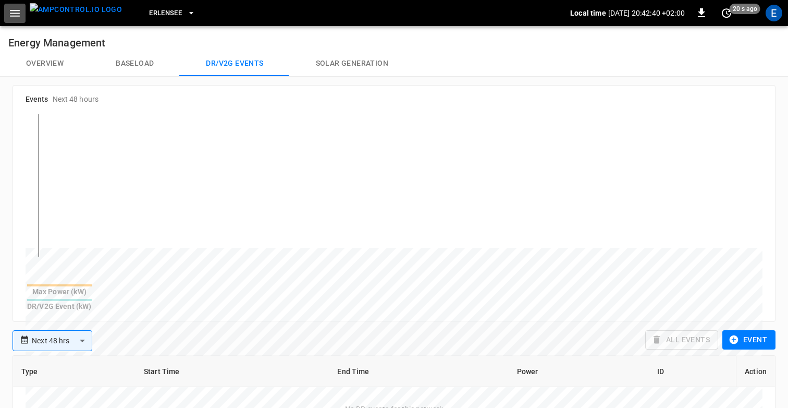
click at [14, 18] on icon "button" at bounding box center [14, 13] width 13 height 13
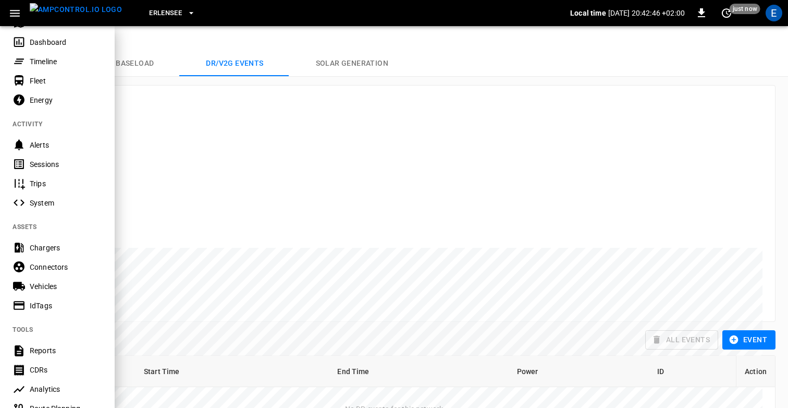
scroll to position [39, 0]
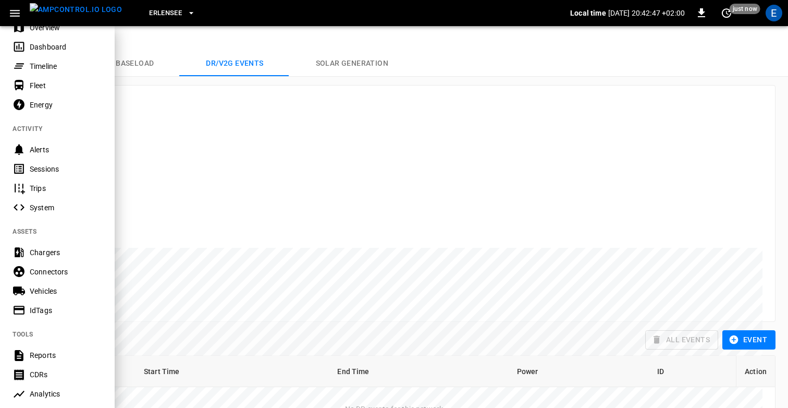
click at [56, 247] on div "Chargers" at bounding box center [66, 252] width 72 height 10
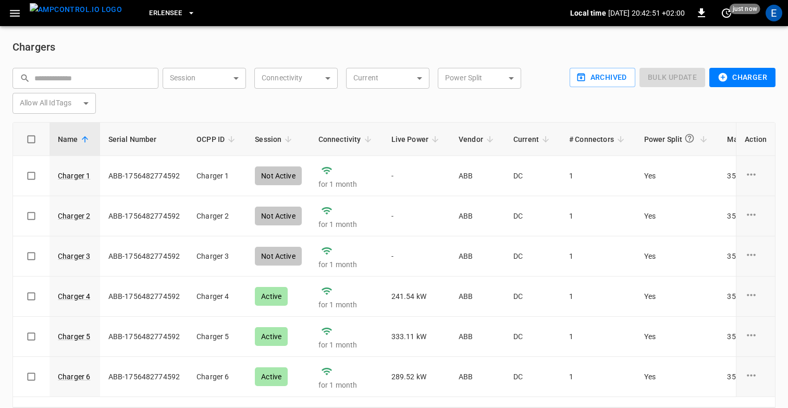
click at [16, 10] on icon "button" at bounding box center [15, 13] width 10 height 7
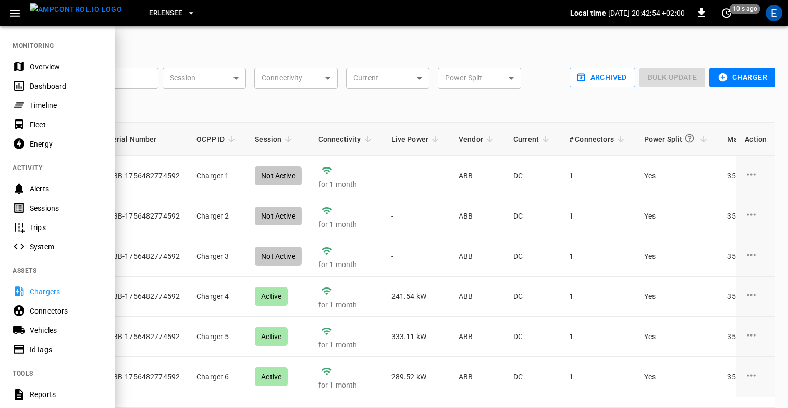
click at [257, 116] on div at bounding box center [394, 204] width 788 height 408
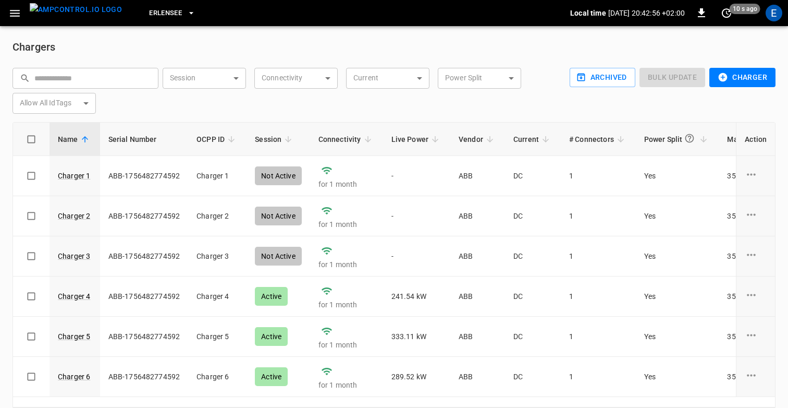
click at [11, 8] on icon "button" at bounding box center [14, 13] width 13 height 13
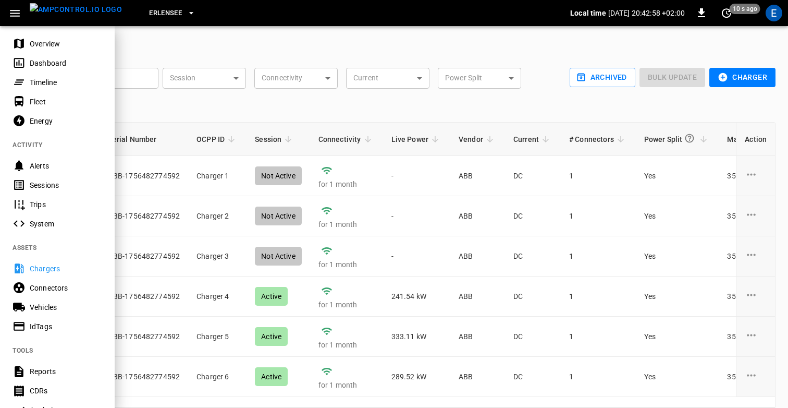
scroll to position [25, 0]
click at [43, 305] on div "Vehicles" at bounding box center [66, 305] width 72 height 10
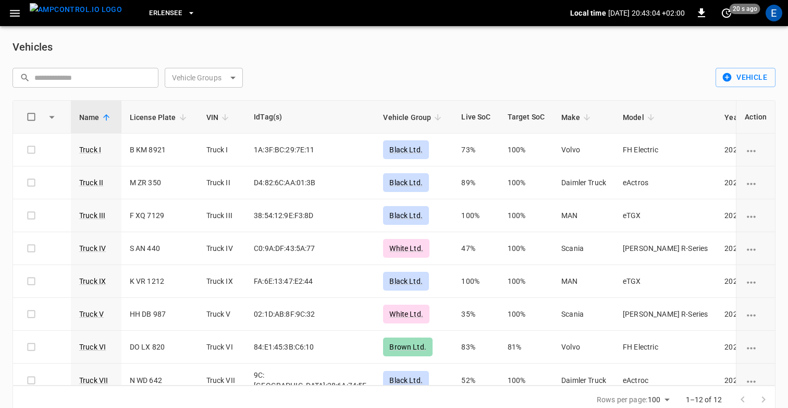
click at [19, 11] on icon "button" at bounding box center [14, 13] width 13 height 13
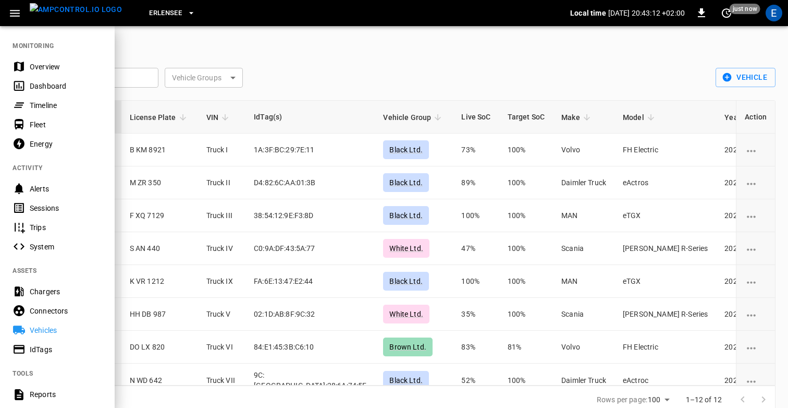
click at [47, 283] on div "Chargers" at bounding box center [57, 291] width 115 height 19
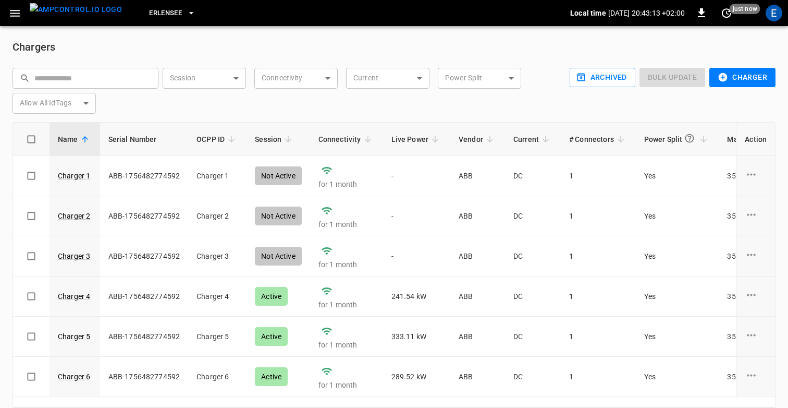
click at [181, 53] on h6 "Chargers" at bounding box center [394, 47] width 763 height 17
click at [13, 13] on icon "button" at bounding box center [15, 13] width 10 height 7
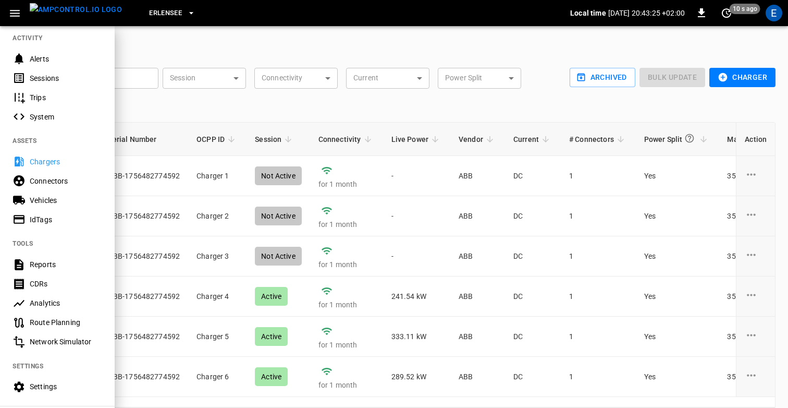
scroll to position [123, 0]
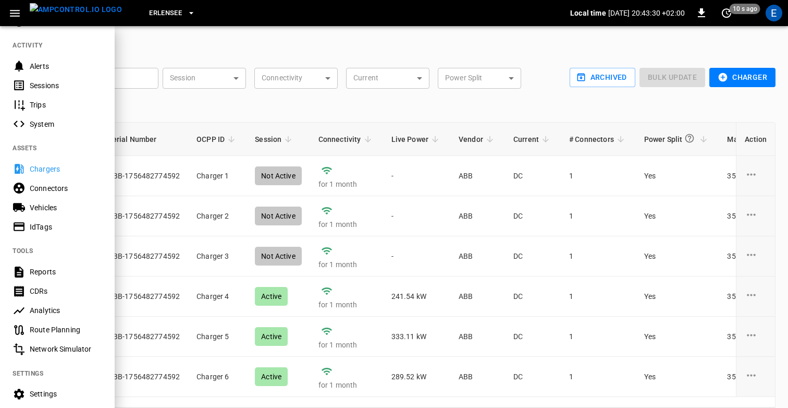
click at [56, 189] on div "Connectors" at bounding box center [66, 188] width 72 height 10
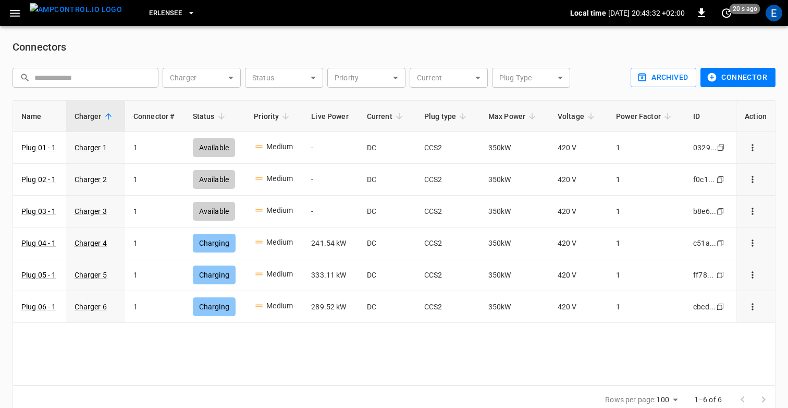
click at [163, 48] on h6 "Connectors" at bounding box center [394, 47] width 763 height 17
click at [15, 12] on icon "button" at bounding box center [14, 13] width 13 height 13
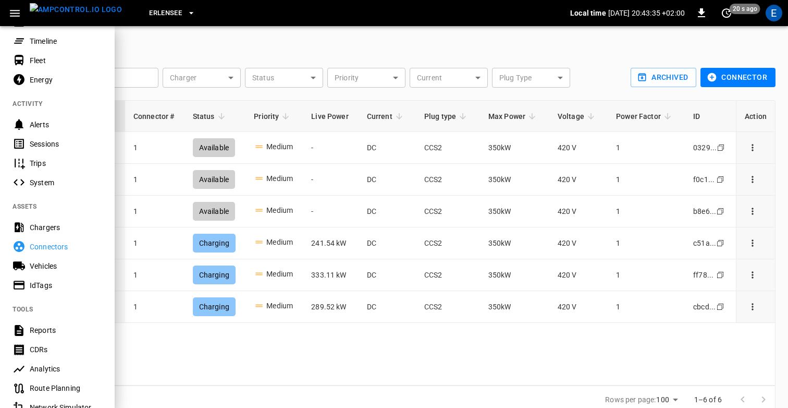
scroll to position [72, 0]
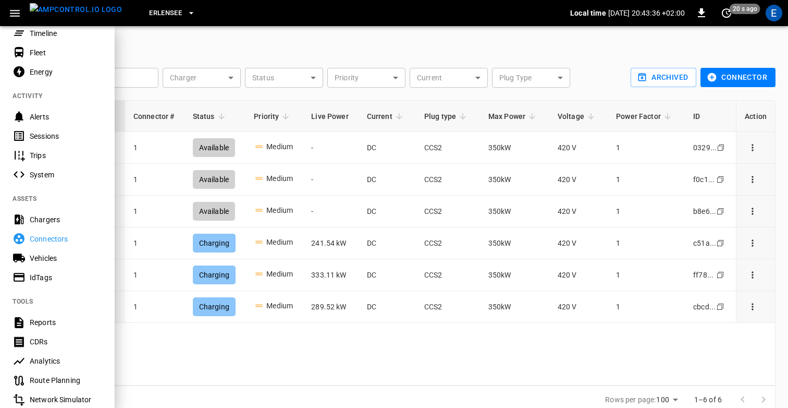
click at [53, 218] on div "Chargers" at bounding box center [66, 219] width 72 height 10
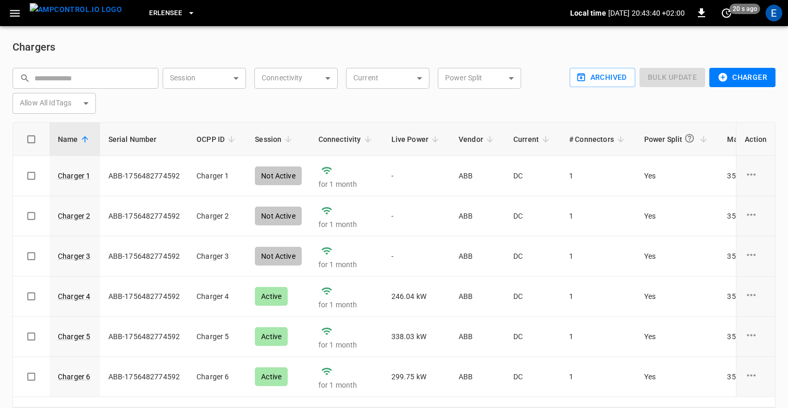
click at [16, 14] on icon "button" at bounding box center [14, 13] width 13 height 13
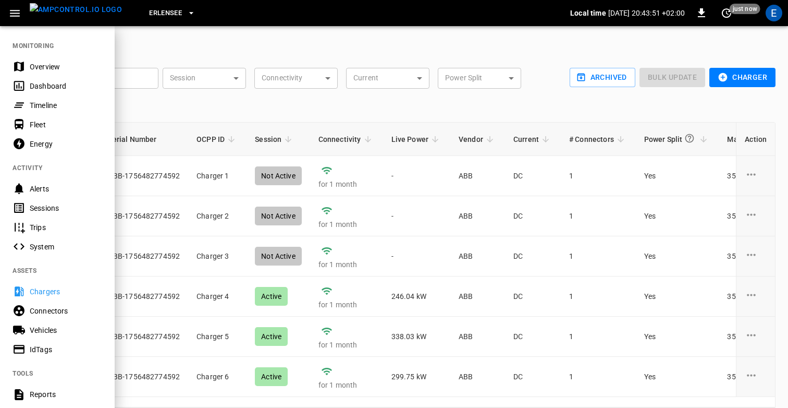
click at [46, 104] on div "Timeline" at bounding box center [66, 105] width 72 height 10
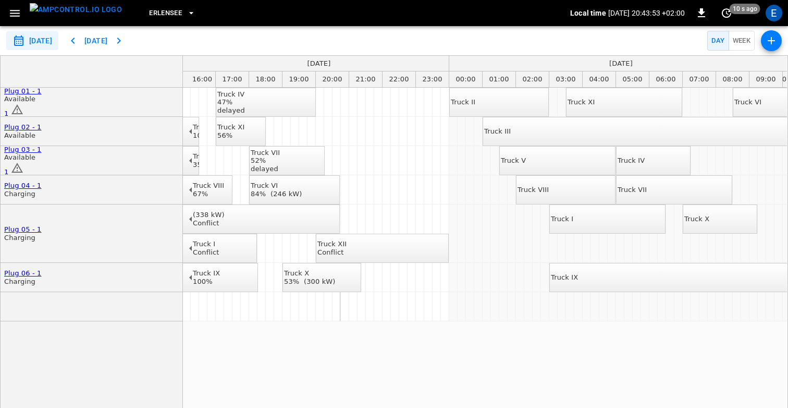
scroll to position [0, 540]
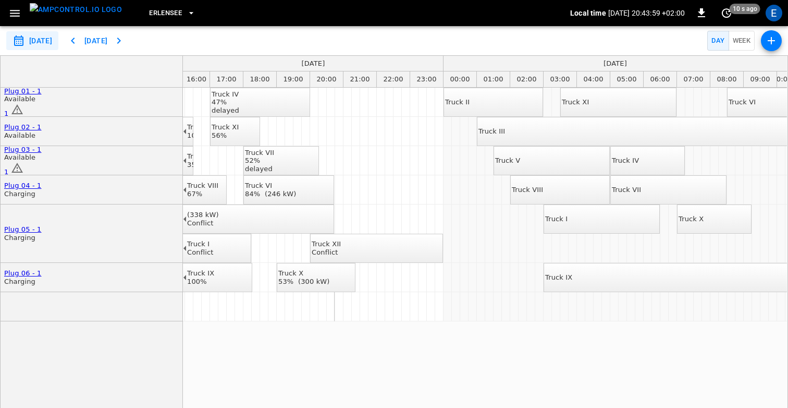
click at [511, 393] on div "Truck II 75% Truck XI 80% Truck VI 49% Truck II 89% Truck IV 47% delayed Truck …" at bounding box center [485, 254] width 604 height 332
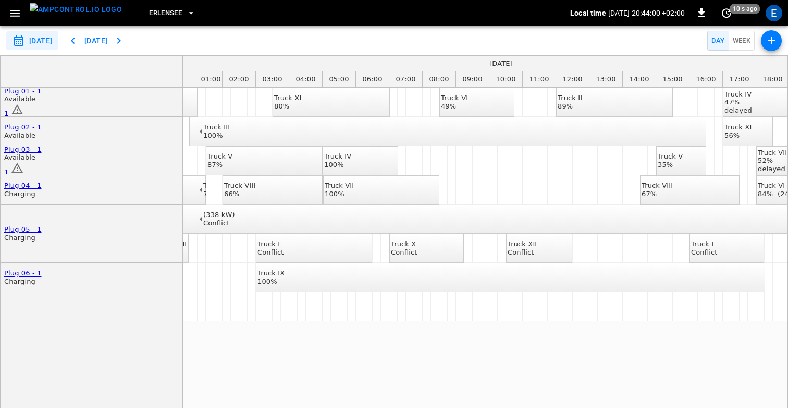
scroll to position [0, 0]
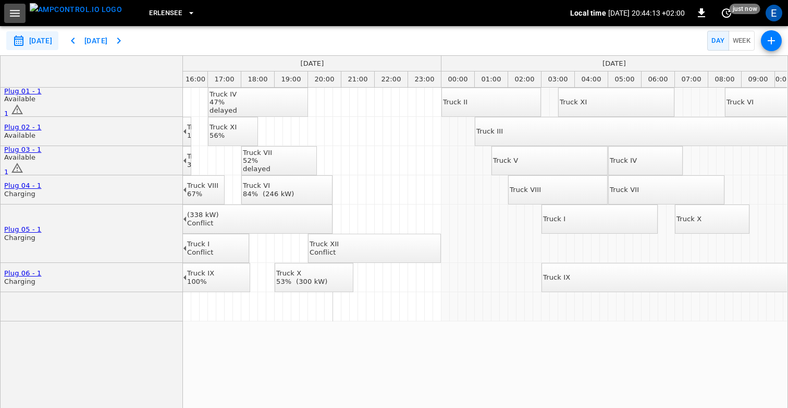
click at [14, 13] on icon "button" at bounding box center [15, 13] width 10 height 7
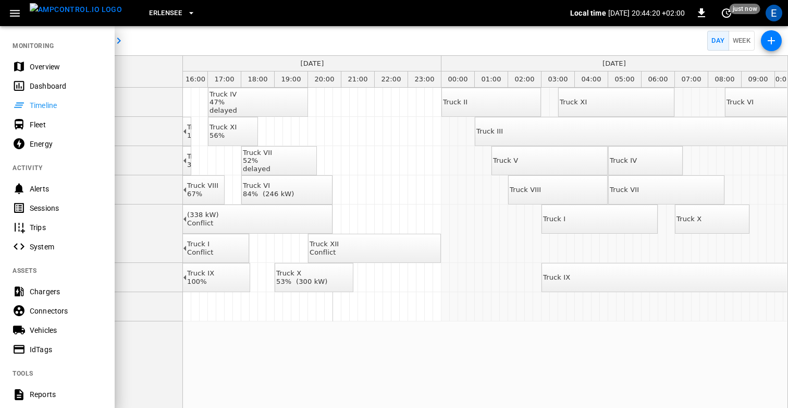
click at [63, 89] on div "Dashboard" at bounding box center [66, 86] width 72 height 10
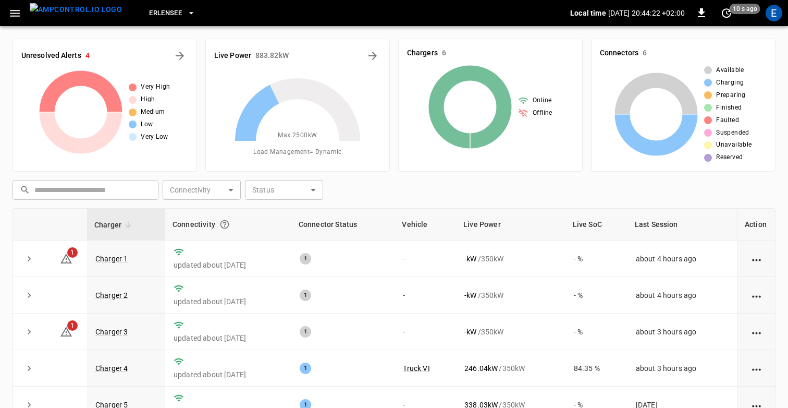
click at [409, 189] on div "​ ​ Connectivity ​ Connectivity Status ​ Status" at bounding box center [391, 188] width 767 height 24
click at [16, 12] on icon "button" at bounding box center [14, 13] width 13 height 13
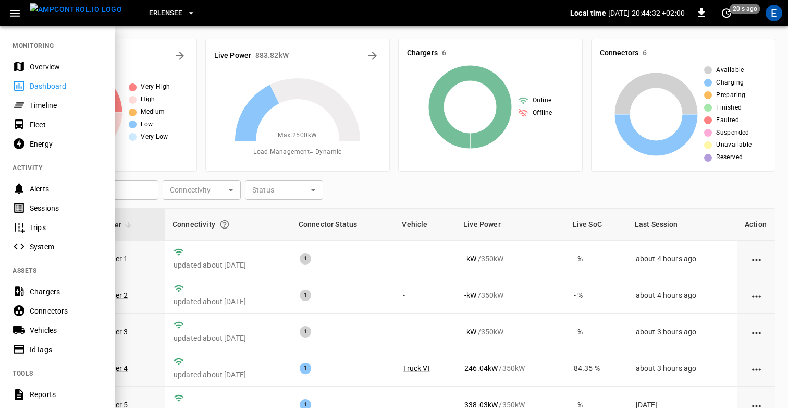
click at [47, 101] on div "Timeline" at bounding box center [66, 105] width 72 height 10
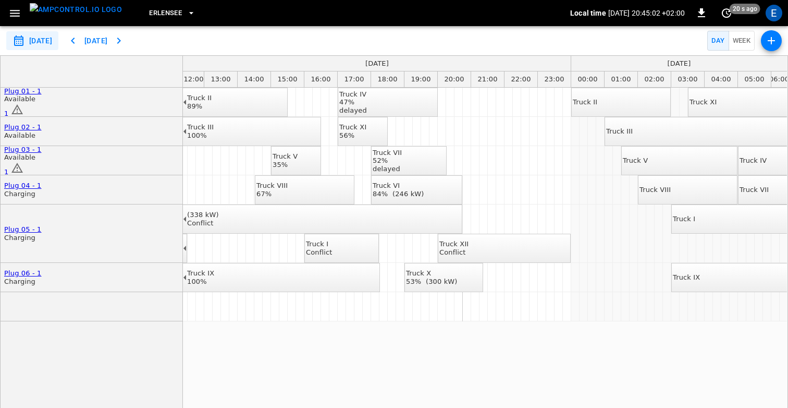
click at [11, 14] on icon "button" at bounding box center [14, 13] width 13 height 13
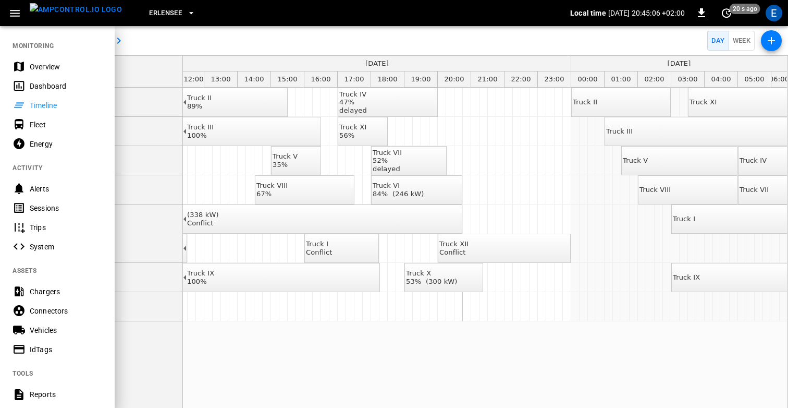
click at [46, 87] on div "Dashboard" at bounding box center [66, 86] width 72 height 10
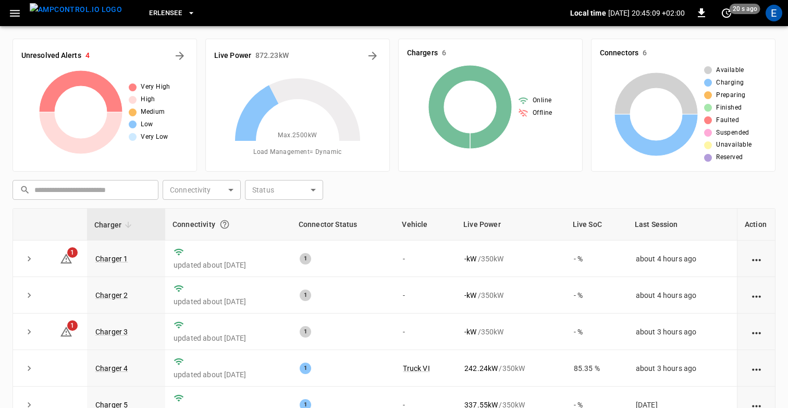
click at [381, 204] on div "​ ​ Connectivity ​ Connectivity Status ​ Status Charger Connectivity Connector …" at bounding box center [394, 348] width 763 height 345
click at [399, 198] on div "​ ​ Connectivity ​ Connectivity Status ​ Status" at bounding box center [391, 188] width 767 height 24
click at [15, 7] on icon "button" at bounding box center [14, 13] width 13 height 13
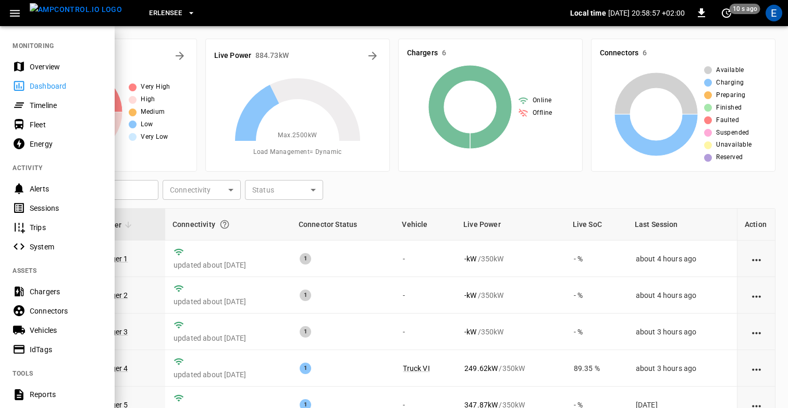
click at [386, 58] on div at bounding box center [394, 204] width 788 height 408
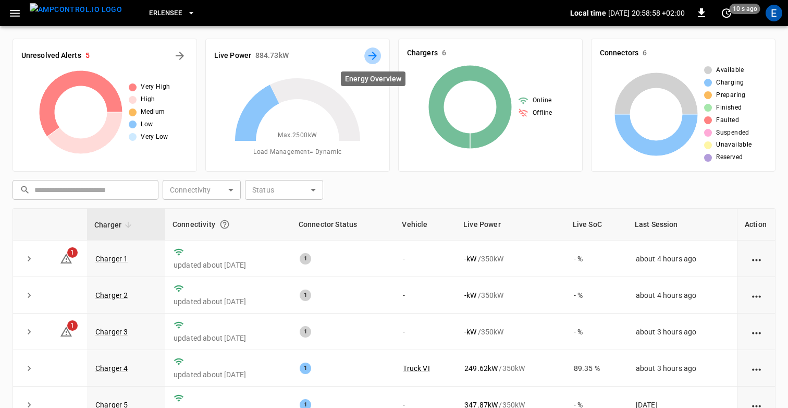
click at [373, 57] on icon "Energy Overview" at bounding box center [373, 56] width 8 height 8
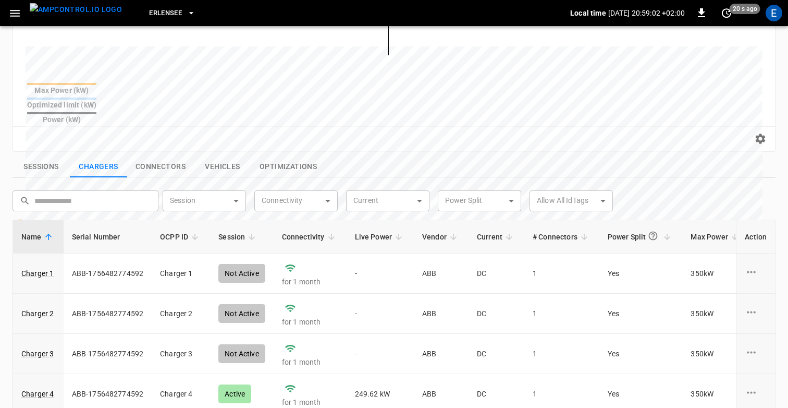
scroll to position [282, 0]
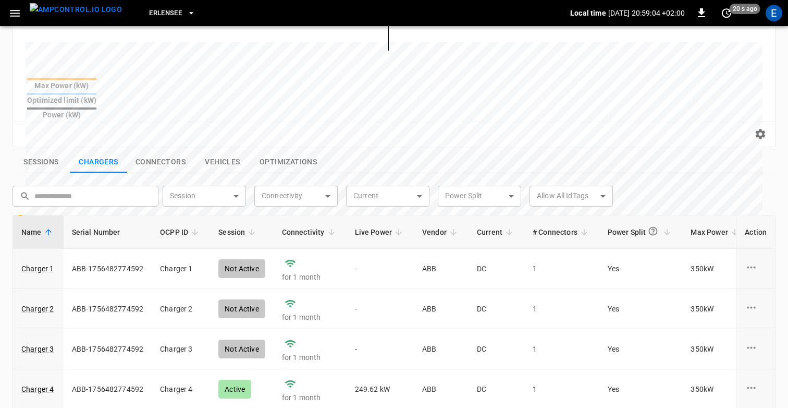
click at [179, 151] on button "Connectors" at bounding box center [160, 162] width 67 height 22
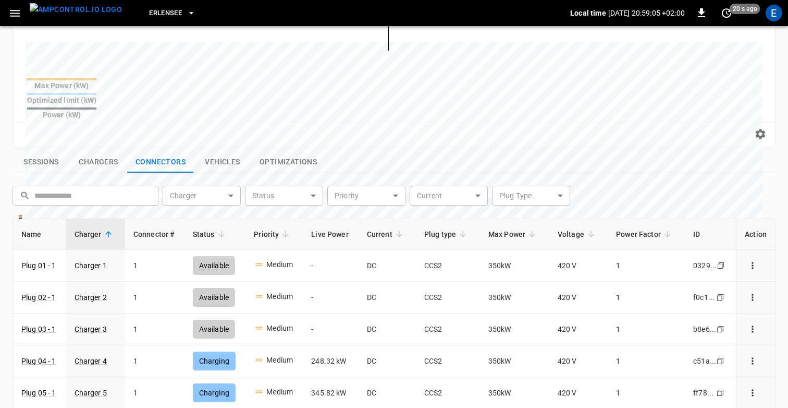
click at [217, 151] on button "Vehicles" at bounding box center [222, 162] width 57 height 22
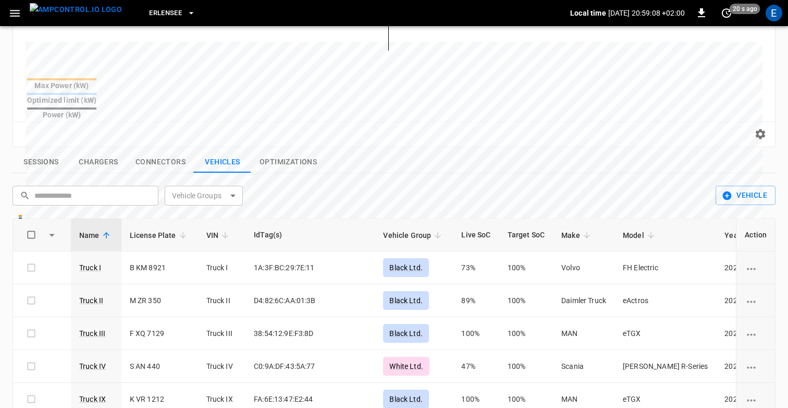
click at [51, 151] on button "Sessions" at bounding box center [41, 162] width 57 height 22
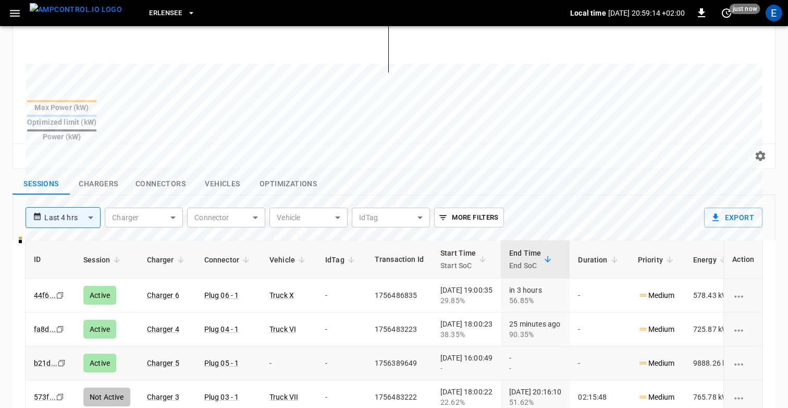
scroll to position [25, 0]
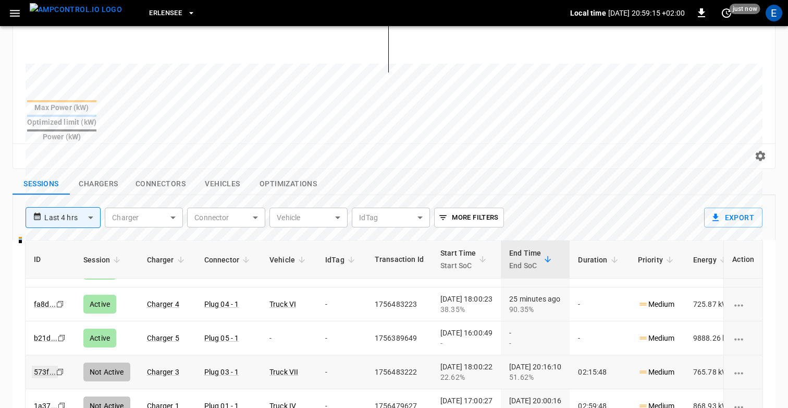
click at [43, 365] on link "573f ..." at bounding box center [45, 371] width 26 height 13
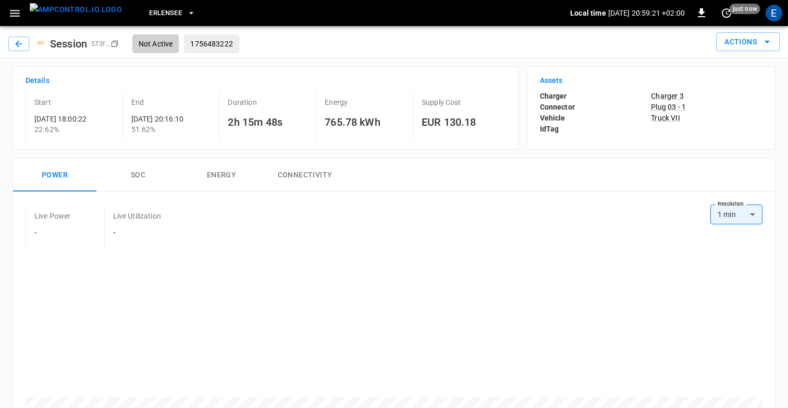
click at [46, 15] on img "menu" at bounding box center [76, 9] width 92 height 13
click at [660, 117] on p "Truck II" at bounding box center [707, 118] width 112 height 10
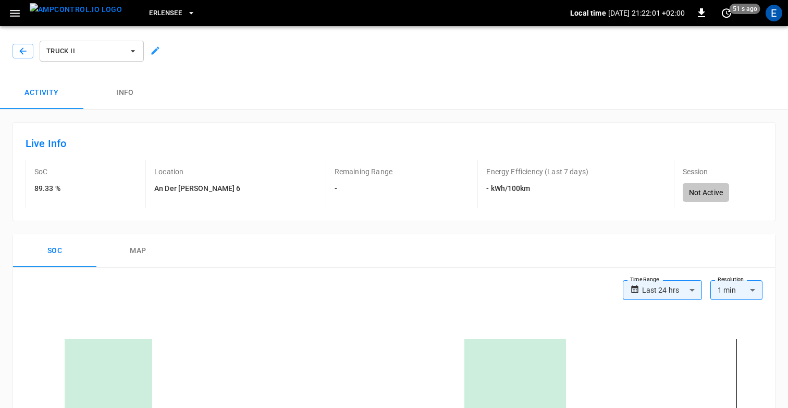
click at [493, 95] on div "Activity Info" at bounding box center [394, 92] width 788 height 33
click at [74, 16] on img "menu" at bounding box center [76, 9] width 92 height 13
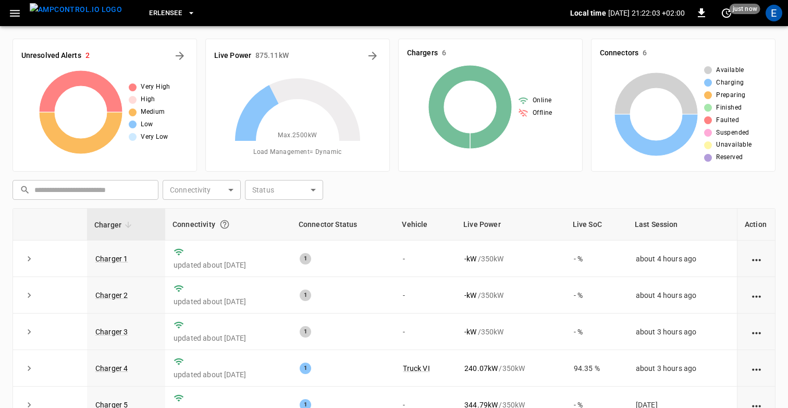
click at [467, 183] on div "​ ​ Connectivity ​ Connectivity Status ​ Status" at bounding box center [391, 188] width 767 height 24
click at [17, 16] on icon "button" at bounding box center [14, 13] width 13 height 13
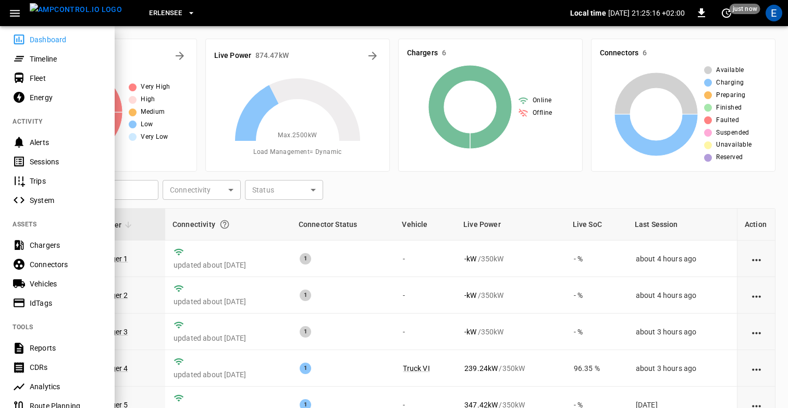
scroll to position [66, 0]
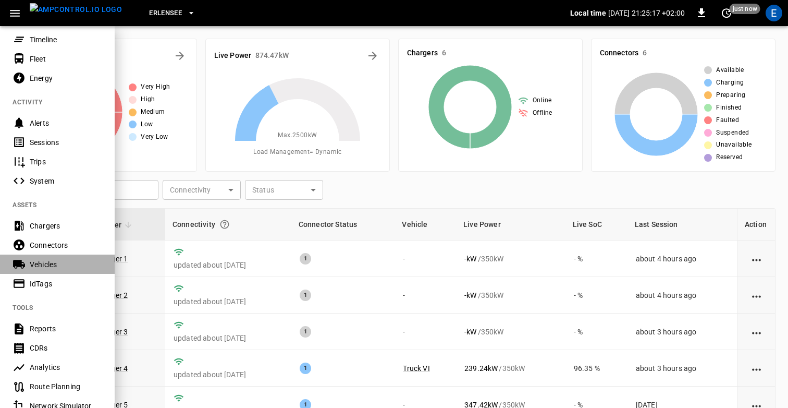
click at [35, 264] on div "Vehicles" at bounding box center [66, 264] width 72 height 10
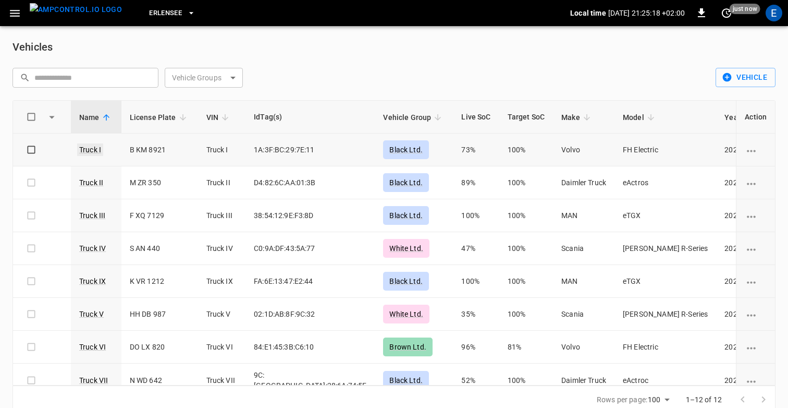
click at [95, 151] on link "Truck I" at bounding box center [90, 149] width 26 height 13
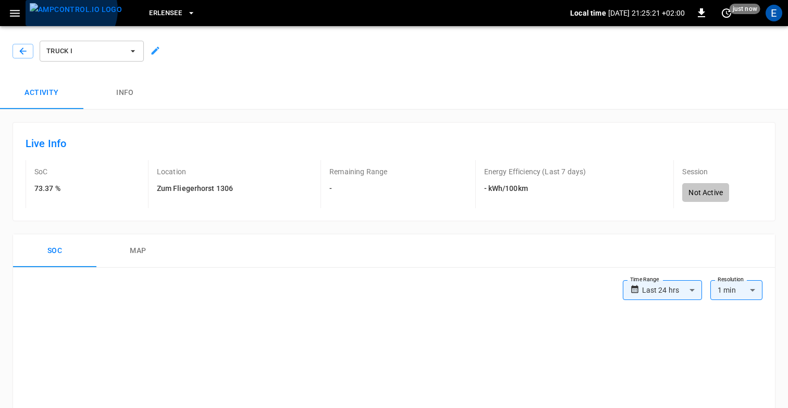
click at [70, 10] on img "menu" at bounding box center [76, 9] width 92 height 13
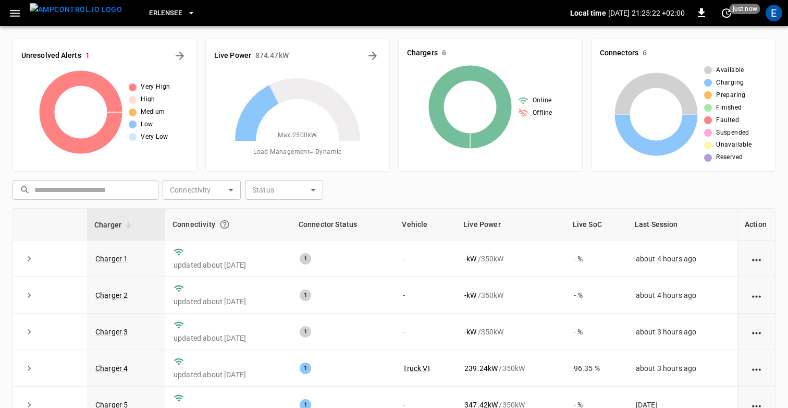
click at [399, 193] on div "​ ​ Connectivity ​ Connectivity Status ​ Status" at bounding box center [391, 188] width 767 height 24
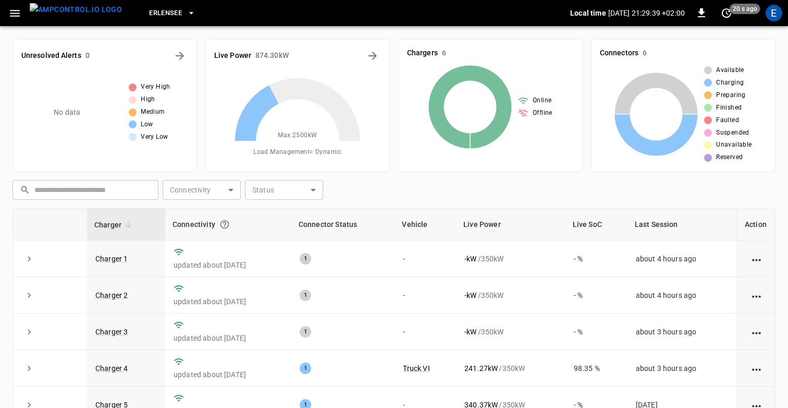
click at [16, 14] on icon "button" at bounding box center [14, 13] width 13 height 13
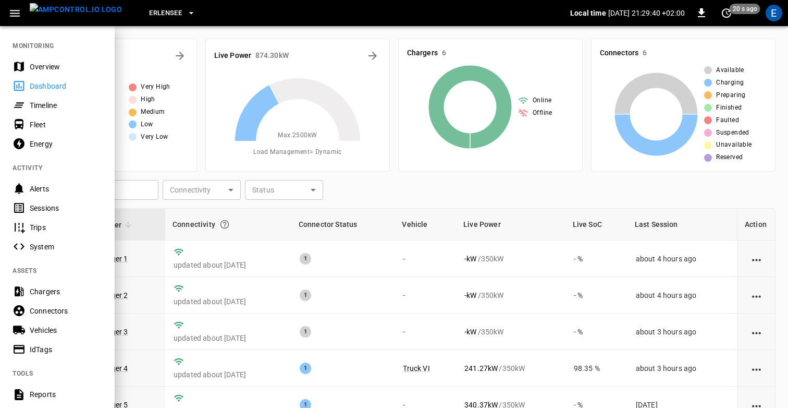
click at [34, 103] on div "Timeline" at bounding box center [66, 105] width 72 height 10
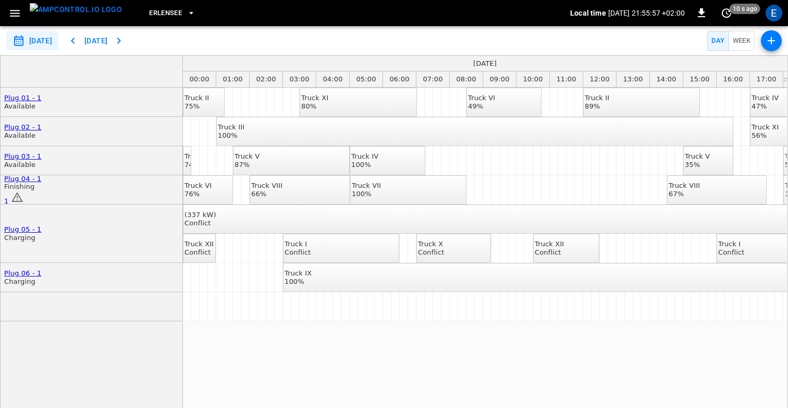
click at [152, 22] on button "Erlensee" at bounding box center [172, 13] width 55 height 20
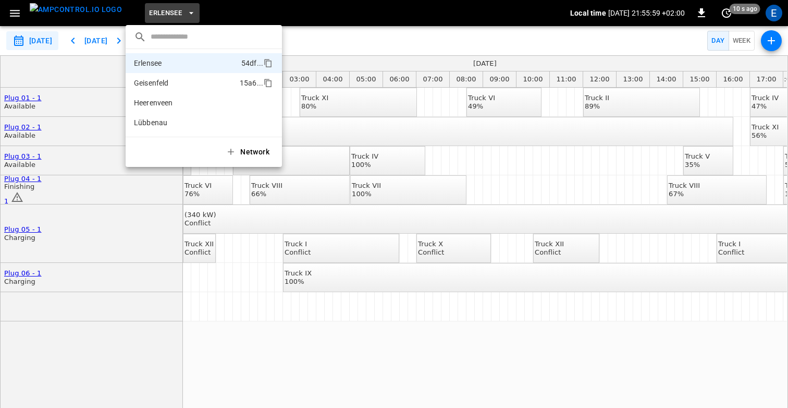
drag, startPoint x: 173, startPoint y: 82, endPoint x: 136, endPoint y: 82, distance: 37.0
click at [136, 82] on p "Geisenfeld" at bounding box center [185, 83] width 102 height 10
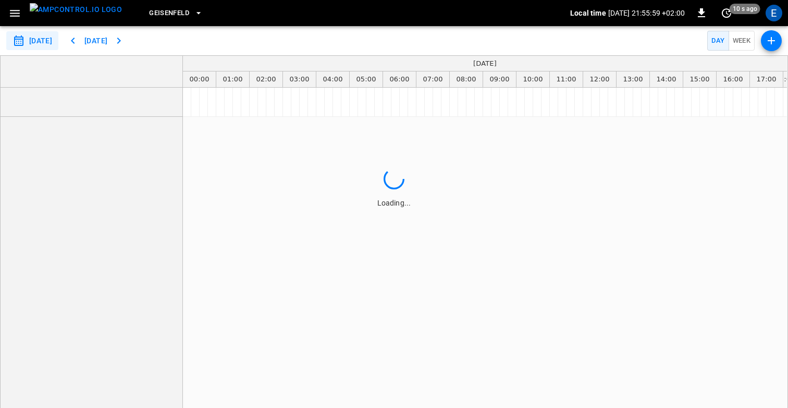
drag, startPoint x: 136, startPoint y: 82, endPoint x: 159, endPoint y: 82, distance: 23.5
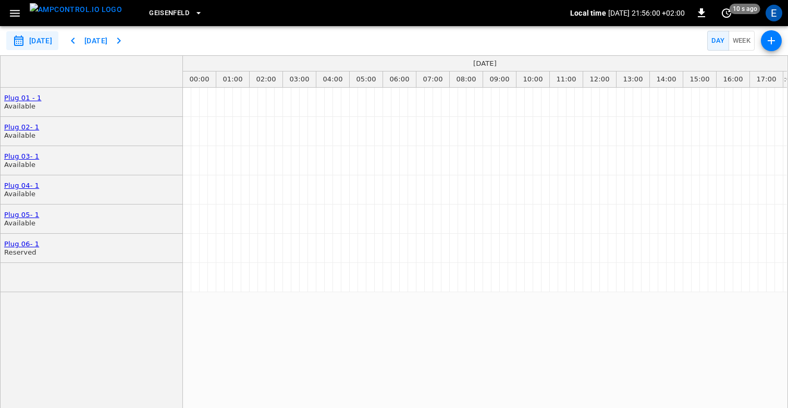
click at [149, 13] on span "Geisenfeld" at bounding box center [169, 13] width 40 height 12
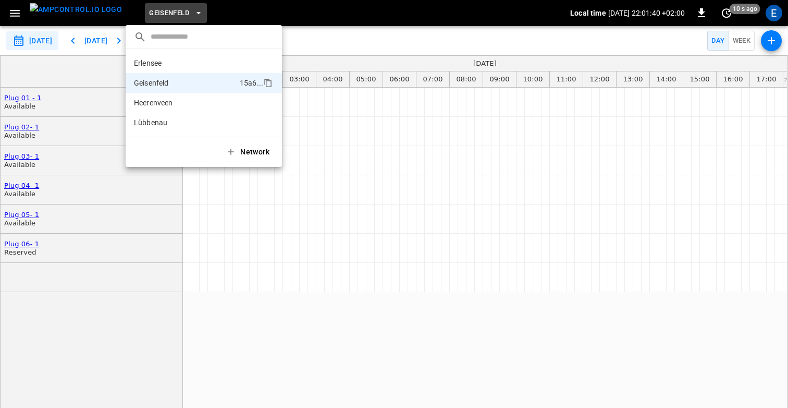
click at [367, 288] on div at bounding box center [394, 204] width 788 height 408
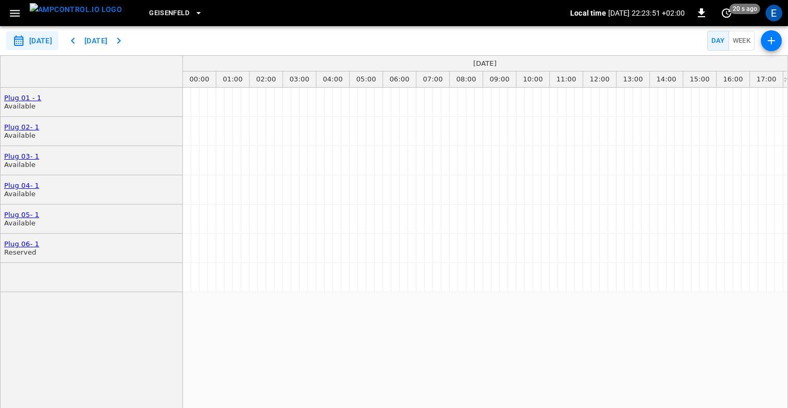
click at [356, 59] on div "[DATE]" at bounding box center [485, 64] width 604 height 16
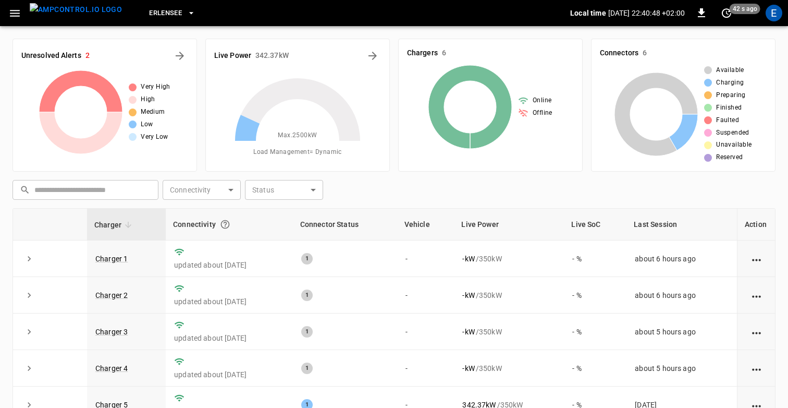
click at [393, 20] on div "Erlensee" at bounding box center [350, 13] width 440 height 25
click at [58, 16] on img "menu" at bounding box center [76, 9] width 92 height 13
